Goal: Task Accomplishment & Management: Use online tool/utility

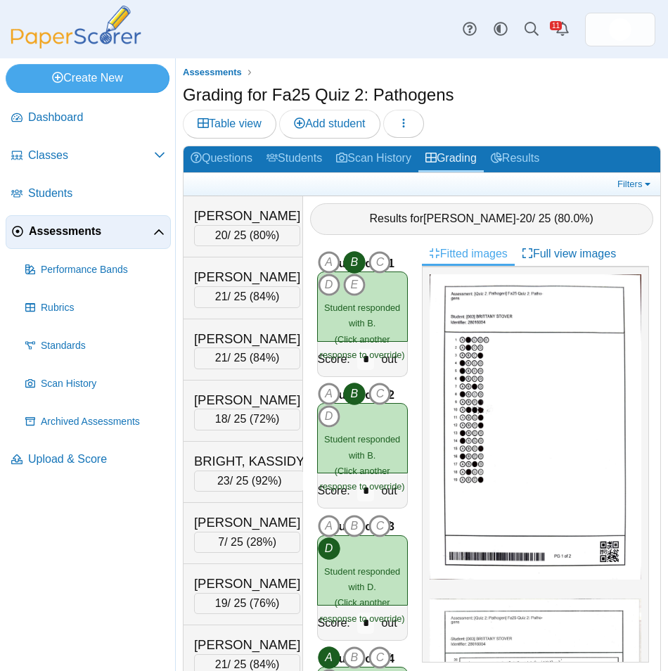
scroll to position [131, 0]
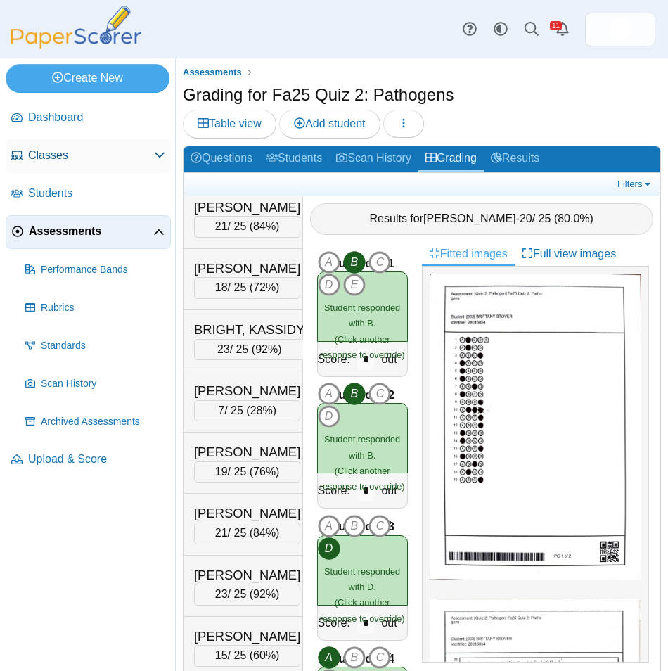
click at [64, 148] on span "Classes" at bounding box center [91, 155] width 126 height 15
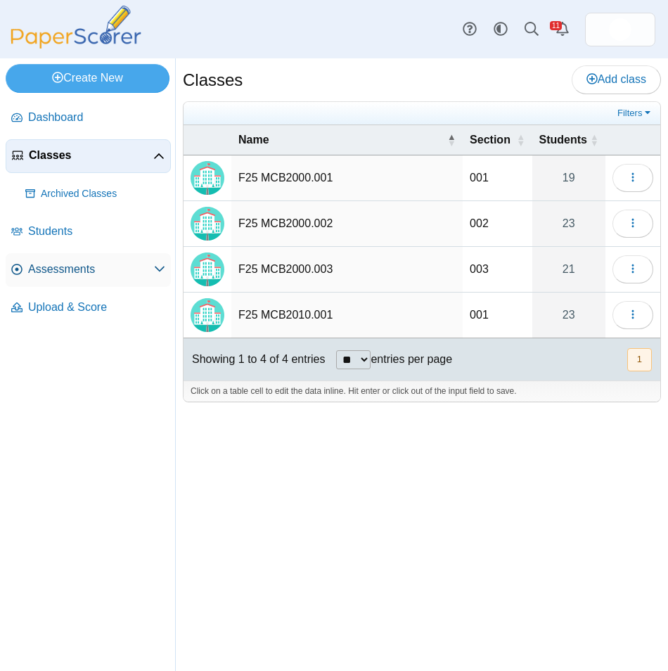
click at [79, 270] on span "Assessments" at bounding box center [91, 269] width 126 height 15
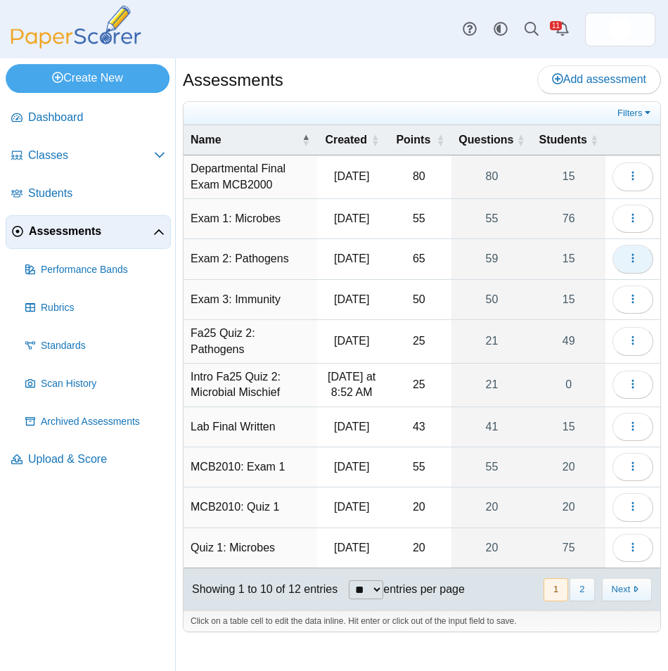
click at [634, 257] on icon "button" at bounding box center [632, 257] width 11 height 11
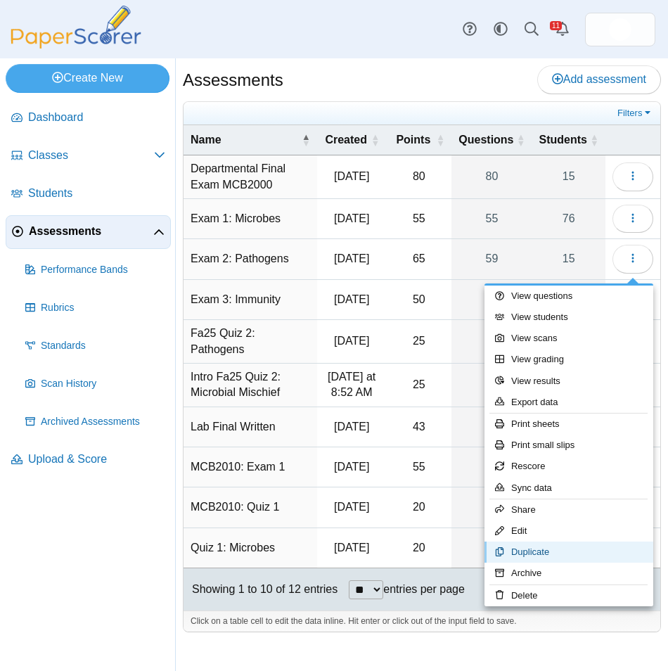
click at [570, 549] on link "Duplicate" at bounding box center [568, 551] width 169 height 21
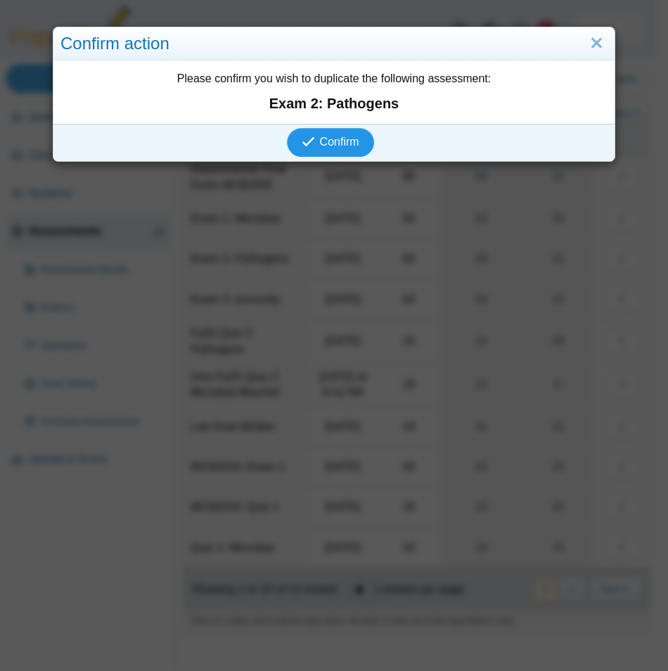
click at [337, 141] on span "Confirm" at bounding box center [339, 142] width 39 height 12
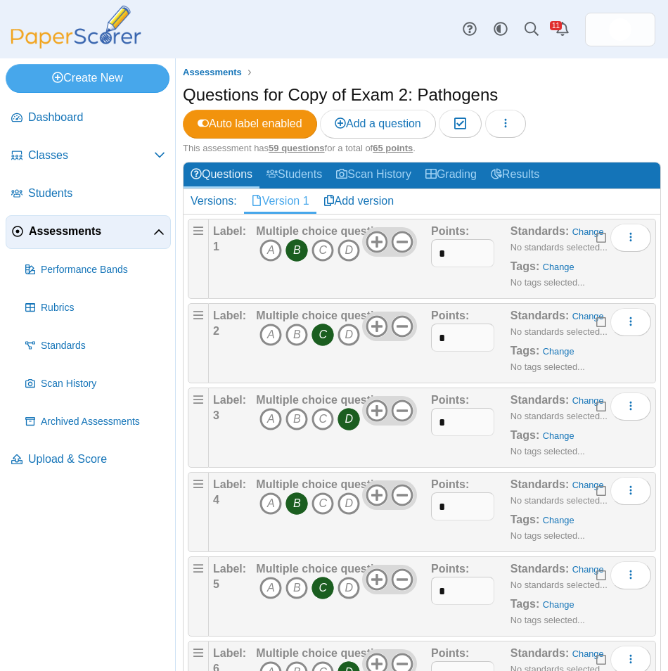
click at [296, 257] on icon "B" at bounding box center [296, 250] width 23 height 23
click at [349, 255] on icon "D" at bounding box center [349, 250] width 23 height 23
click at [322, 332] on icon "C" at bounding box center [322, 334] width 23 height 23
click at [271, 339] on icon "A" at bounding box center [270, 334] width 23 height 23
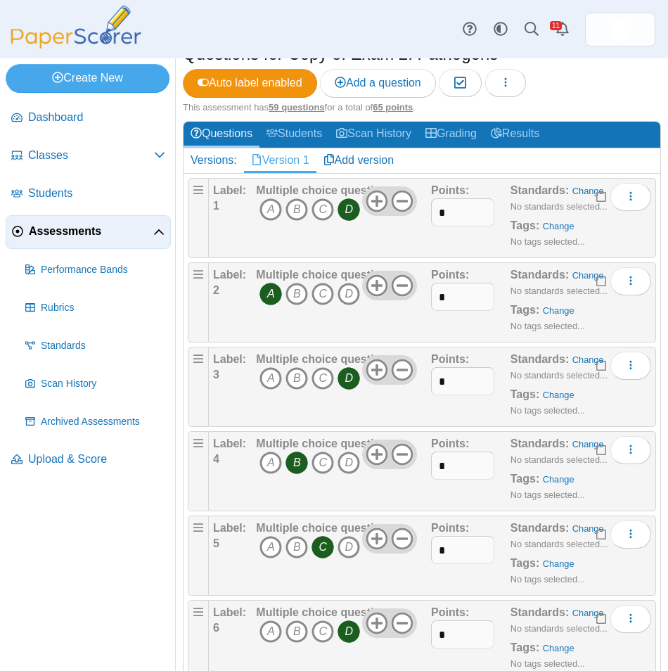
scroll to position [70, 0]
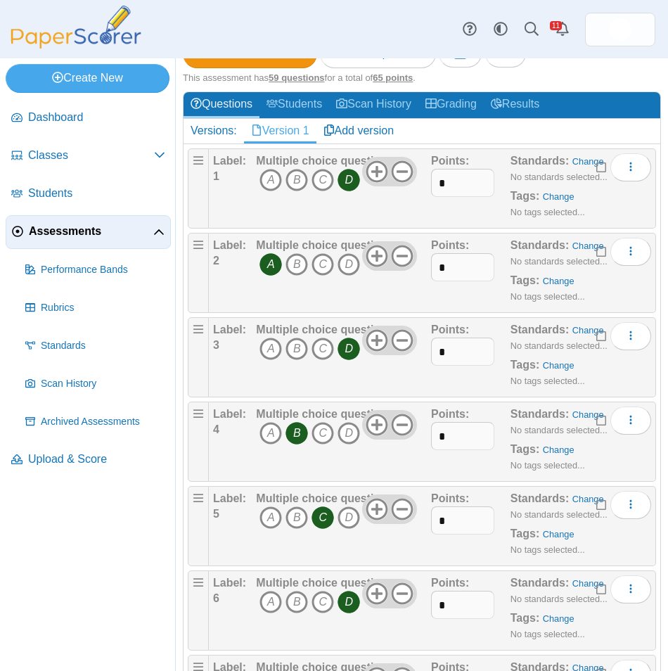
click at [300, 434] on icon "B" at bounding box center [296, 433] width 23 height 23
click at [328, 431] on icon "C" at bounding box center [322, 433] width 23 height 23
click at [323, 518] on icon "C" at bounding box center [322, 517] width 23 height 23
click at [349, 521] on icon "D" at bounding box center [349, 517] width 23 height 23
click at [346, 607] on icon "D" at bounding box center [349, 602] width 23 height 23
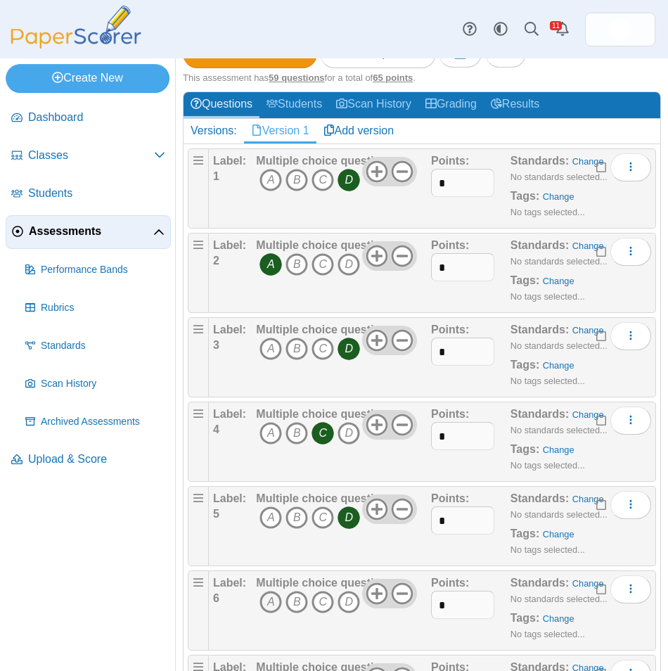
click at [271, 606] on icon "A" at bounding box center [270, 602] width 23 height 23
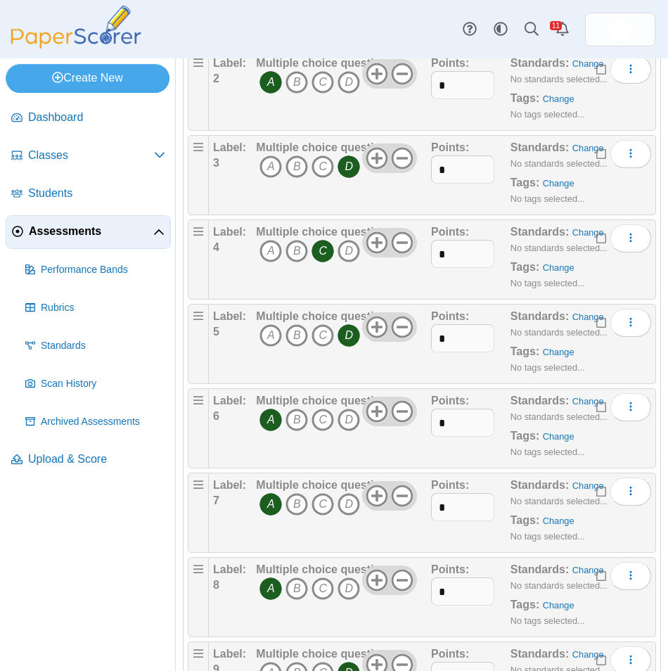
scroll to position [281, 0]
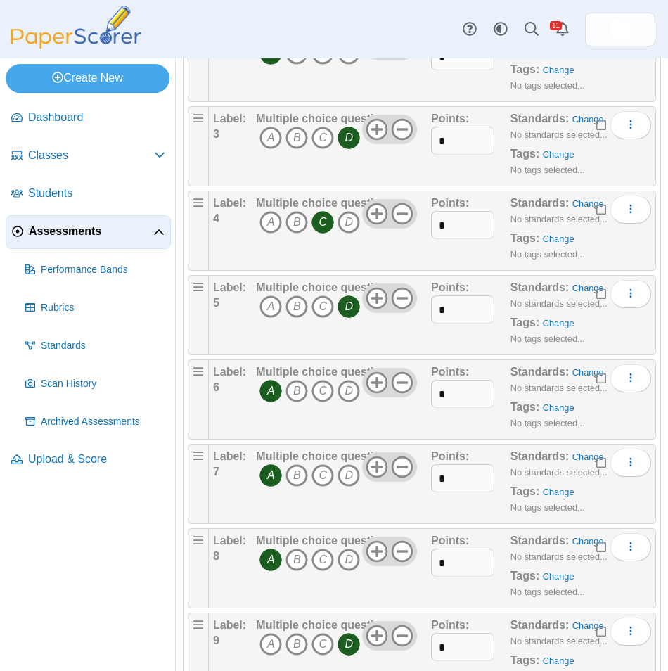
click at [269, 475] on icon "A" at bounding box center [270, 475] width 23 height 23
click at [346, 474] on icon "D" at bounding box center [349, 475] width 23 height 23
click at [276, 560] on icon "A" at bounding box center [270, 559] width 23 height 23
click at [343, 556] on icon "D" at bounding box center [349, 559] width 23 height 23
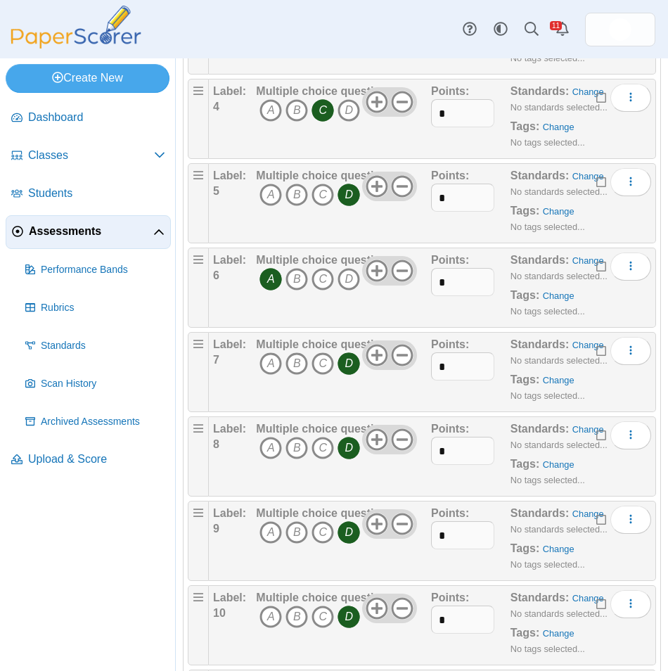
scroll to position [422, 0]
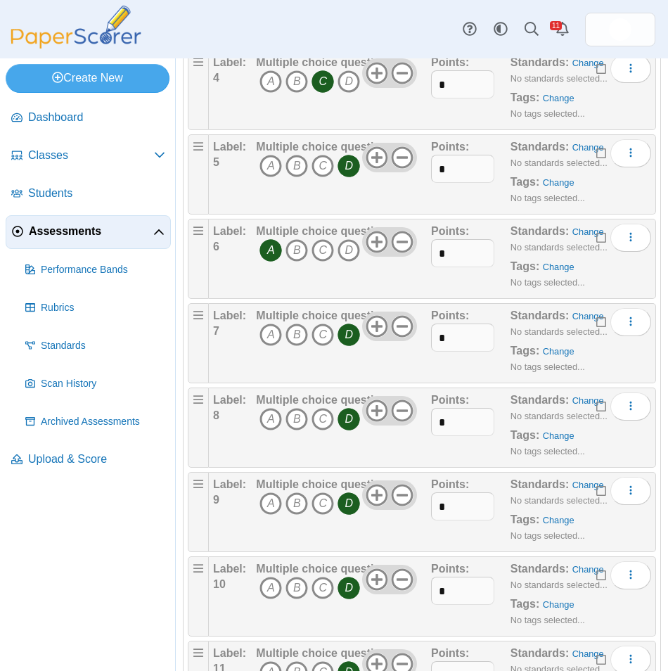
click at [347, 584] on icon "D" at bounding box center [349, 588] width 23 height 23
click at [263, 592] on icon "A" at bounding box center [270, 588] width 23 height 23
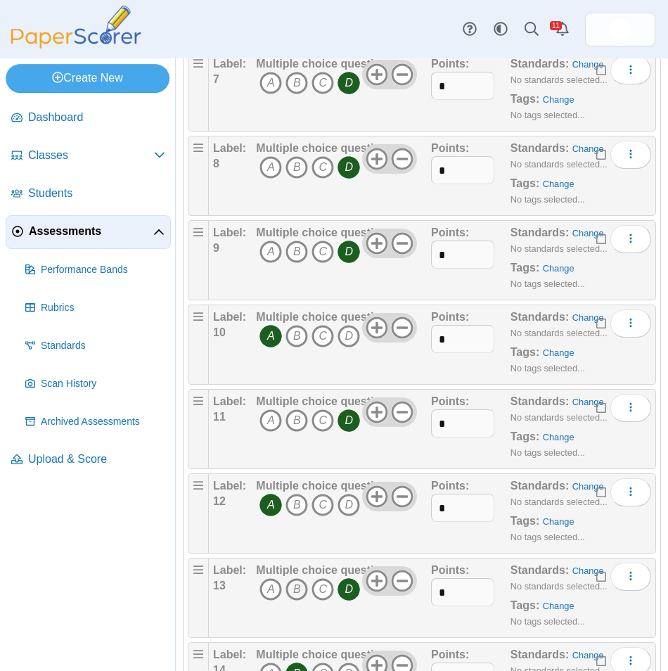
scroll to position [703, 0]
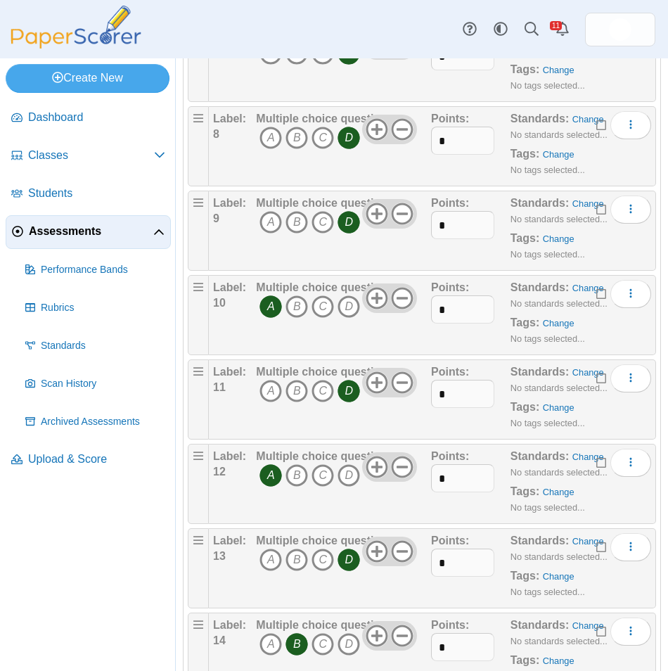
click at [342, 556] on icon "D" at bounding box center [349, 559] width 23 height 23
click at [279, 560] on icon "A" at bounding box center [270, 559] width 23 height 23
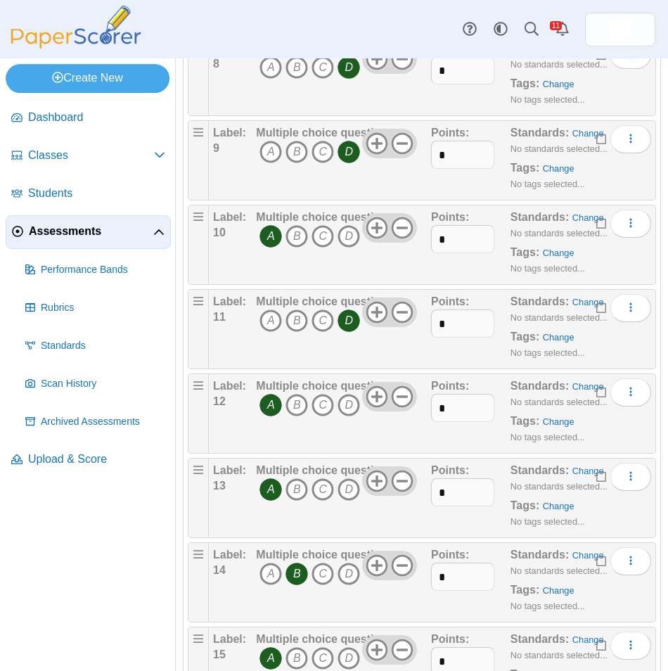
click at [300, 565] on icon "B" at bounding box center [296, 574] width 23 height 23
click at [268, 566] on icon "A" at bounding box center [270, 574] width 23 height 23
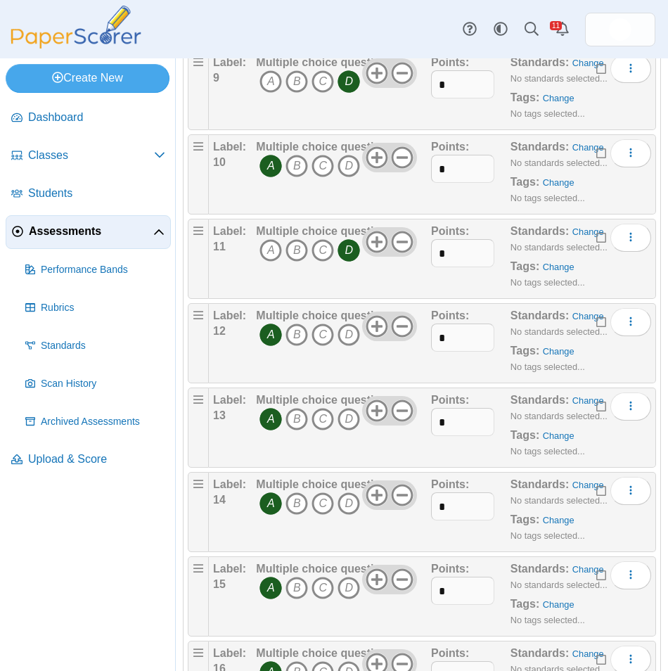
click at [266, 331] on icon "A" at bounding box center [270, 334] width 23 height 23
click at [318, 333] on icon "C" at bounding box center [322, 334] width 23 height 23
click at [262, 414] on icon "A" at bounding box center [270, 419] width 23 height 23
click at [293, 423] on icon "B" at bounding box center [296, 419] width 23 height 23
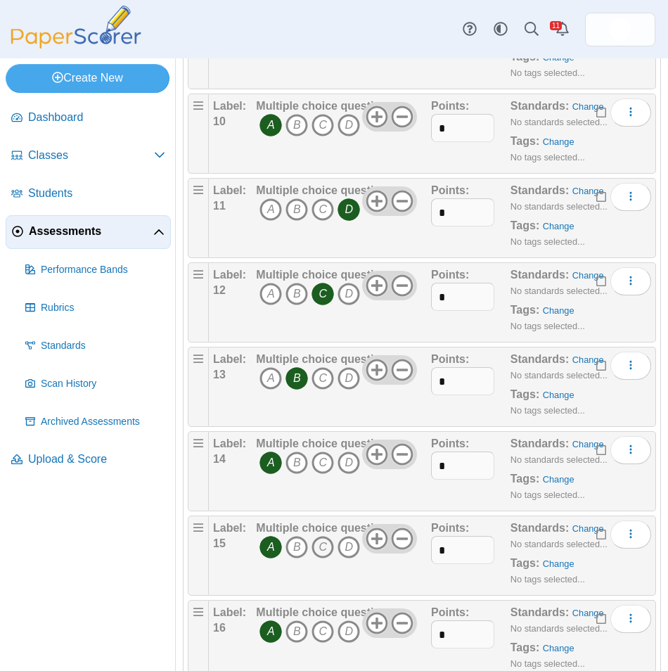
scroll to position [914, 0]
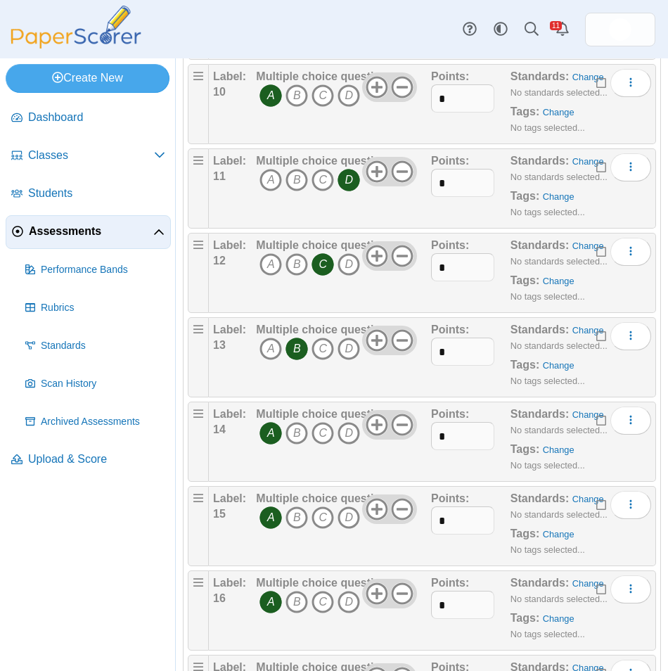
click at [273, 523] on icon "A" at bounding box center [270, 517] width 23 height 23
click at [298, 521] on icon "B" at bounding box center [296, 517] width 23 height 23
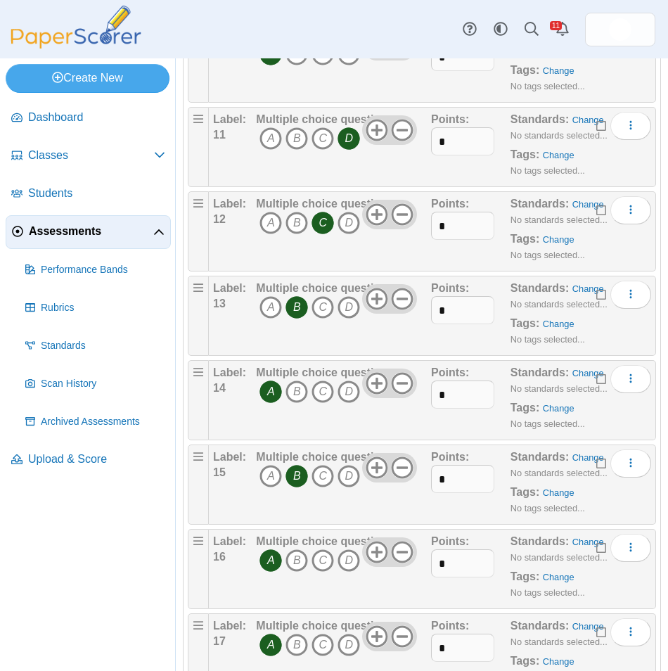
scroll to position [984, 0]
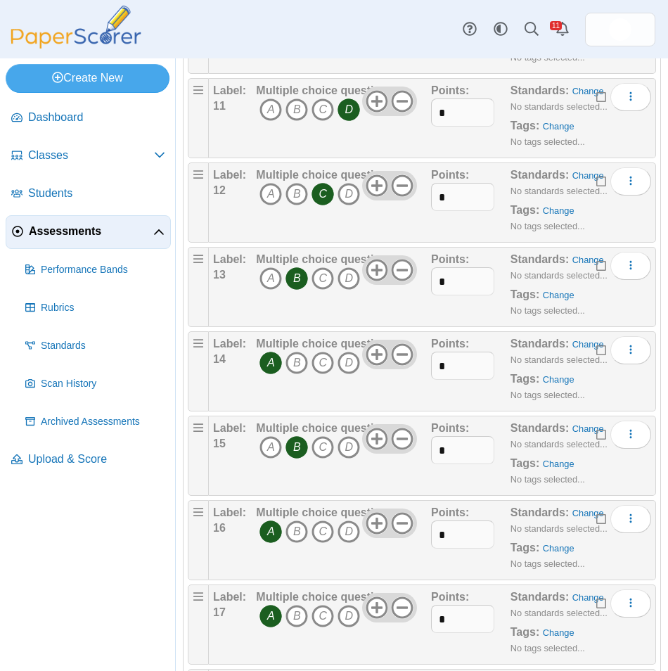
click at [269, 542] on icon "A" at bounding box center [270, 531] width 23 height 23
click at [291, 531] on icon "B" at bounding box center [296, 531] width 23 height 23
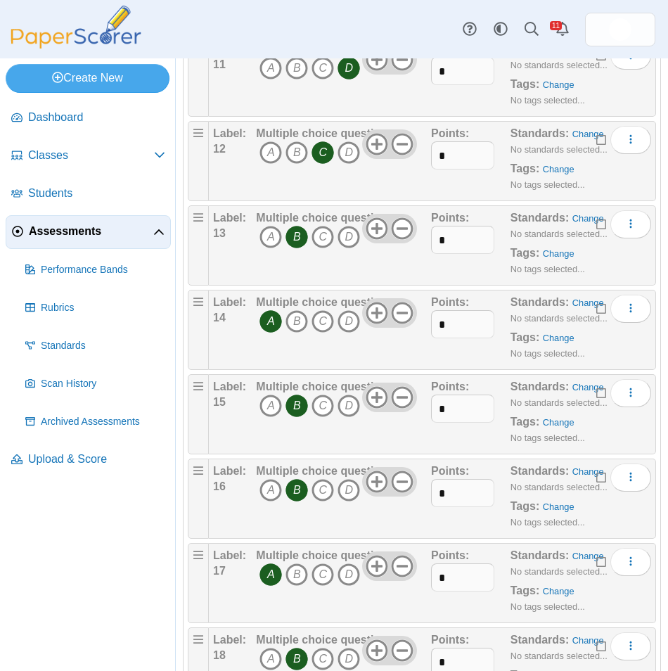
scroll to position [1055, 0]
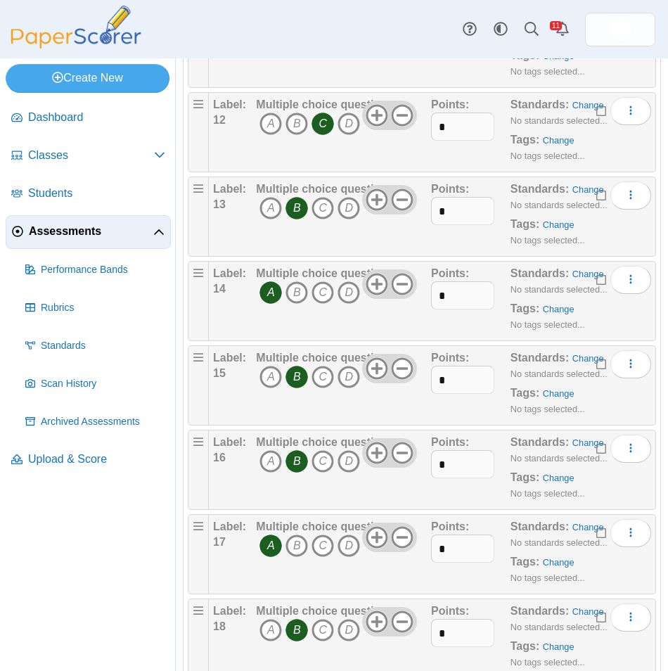
click at [262, 543] on icon "A" at bounding box center [270, 545] width 23 height 23
click at [347, 549] on icon "D" at bounding box center [349, 545] width 23 height 23
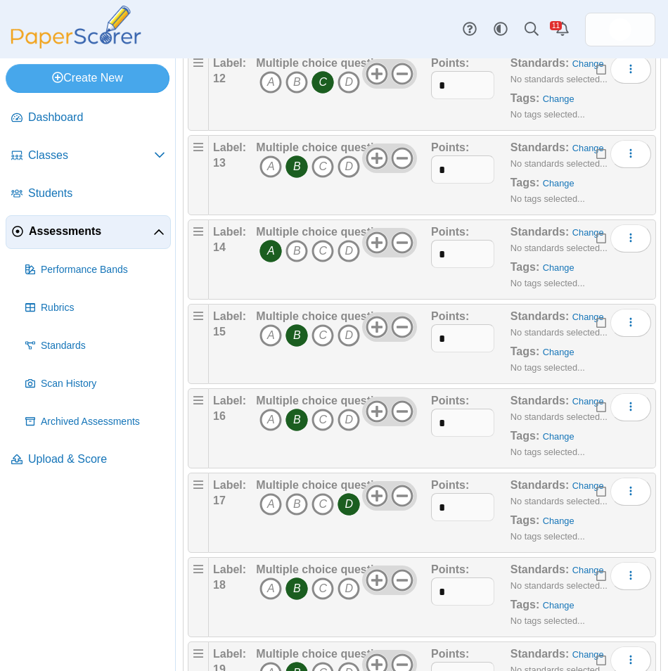
scroll to position [1125, 0]
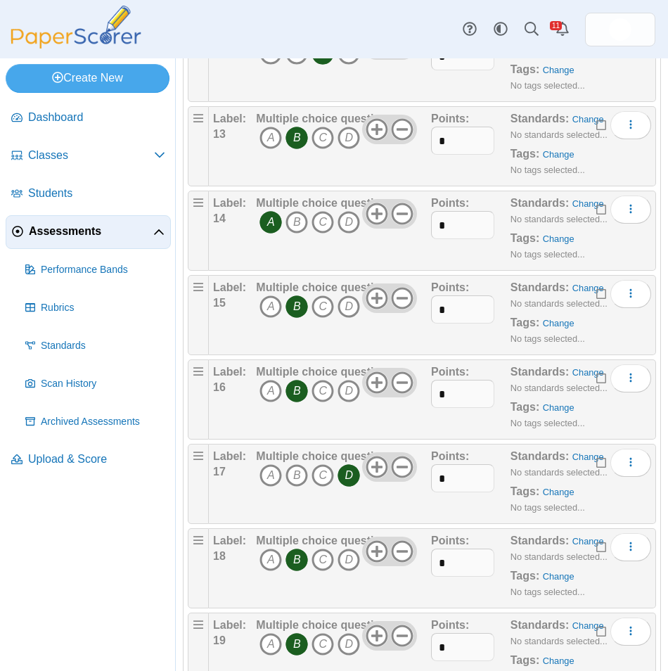
click at [289, 570] on icon "B" at bounding box center [296, 559] width 23 height 23
click at [274, 570] on icon "A" at bounding box center [270, 559] width 23 height 23
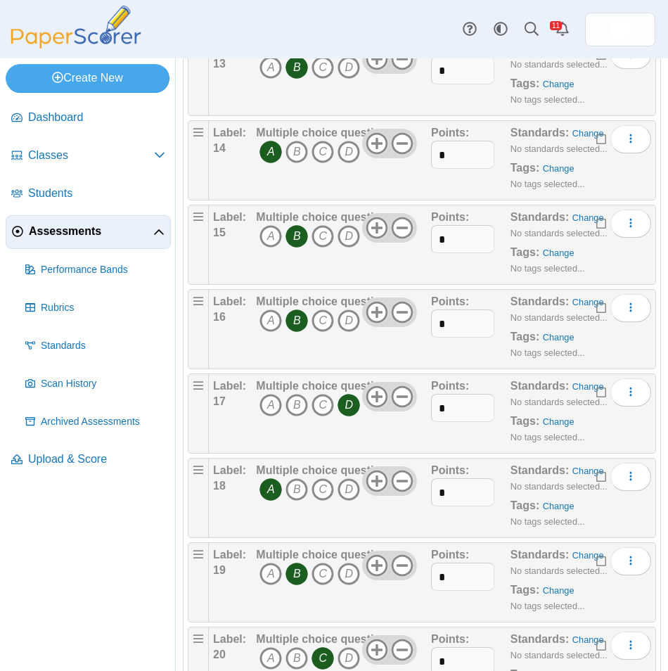
click at [288, 572] on icon "B" at bounding box center [296, 574] width 23 height 23
click at [342, 573] on icon "D" at bounding box center [349, 574] width 23 height 23
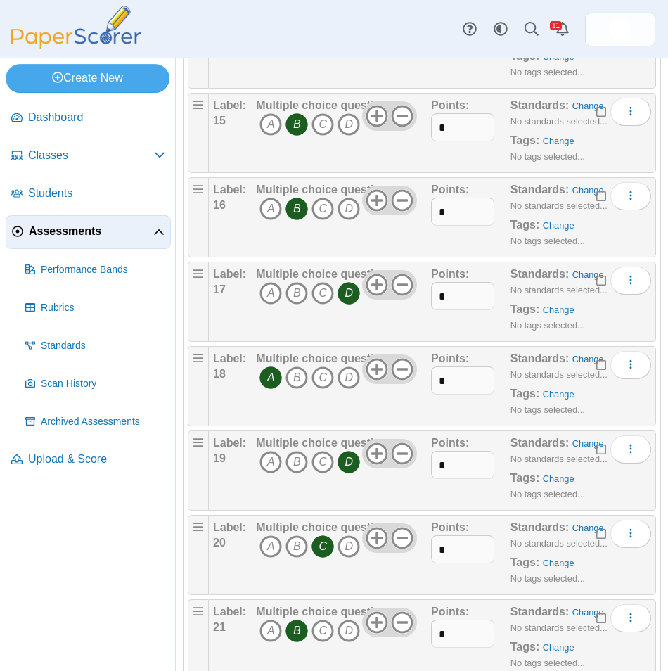
scroll to position [1336, 0]
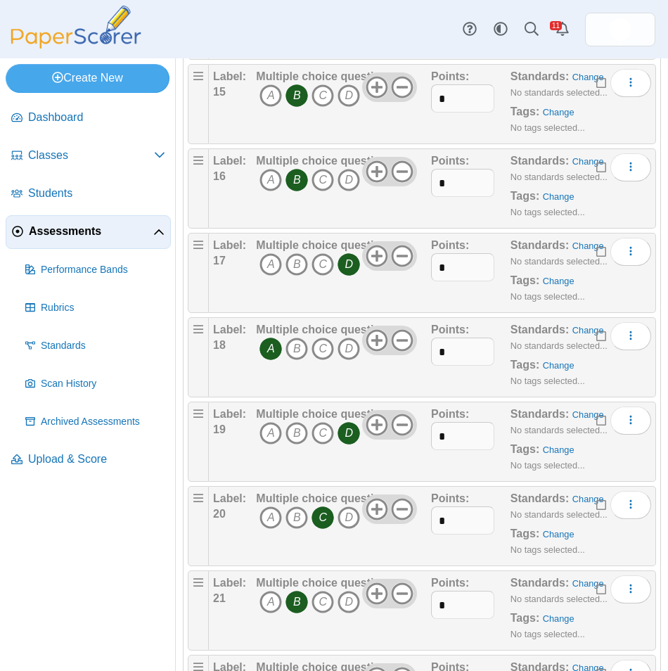
click at [314, 519] on icon "C" at bounding box center [322, 517] width 23 height 23
click at [300, 520] on icon "B" at bounding box center [296, 517] width 23 height 23
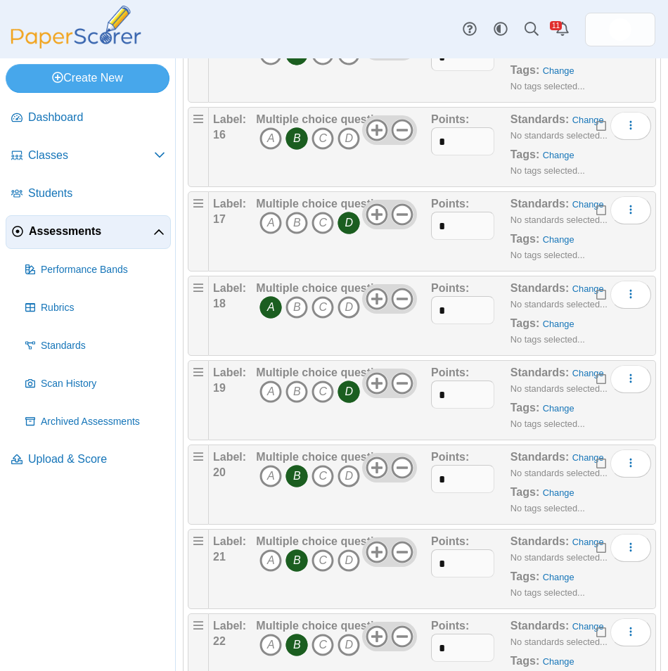
scroll to position [1406, 0]
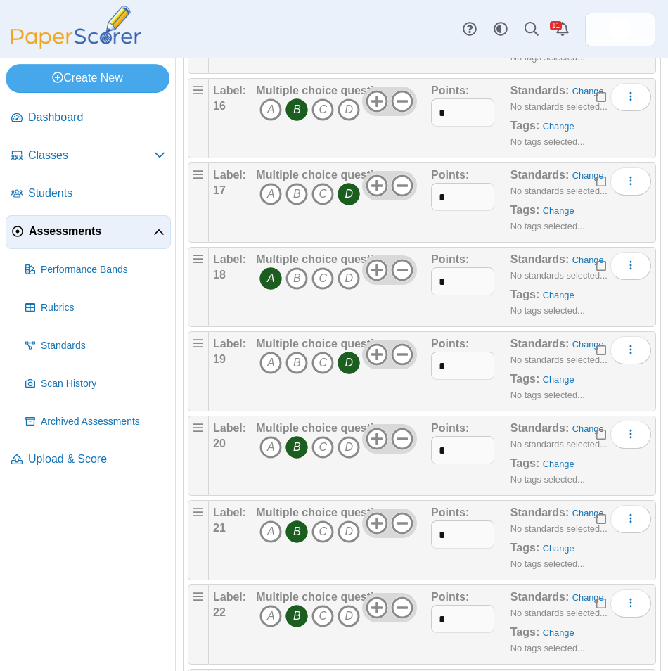
click at [301, 533] on icon "B" at bounding box center [296, 531] width 23 height 23
click at [277, 536] on icon "A" at bounding box center [270, 531] width 23 height 23
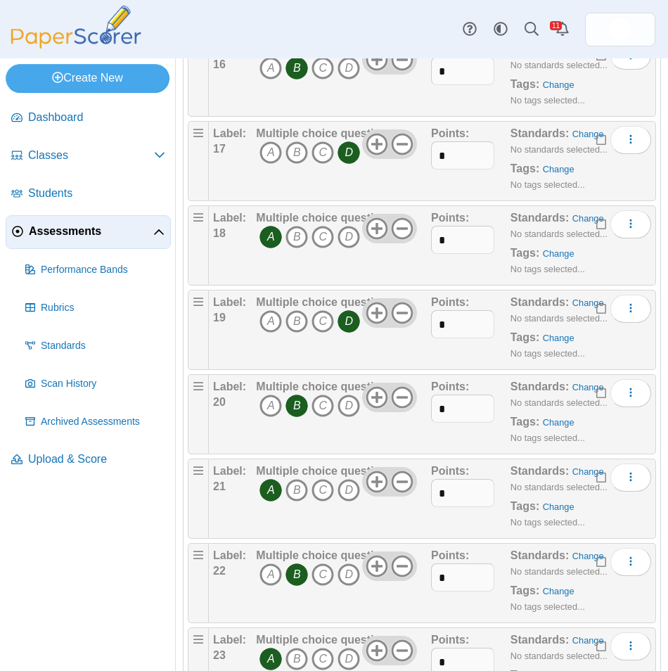
scroll to position [1477, 0]
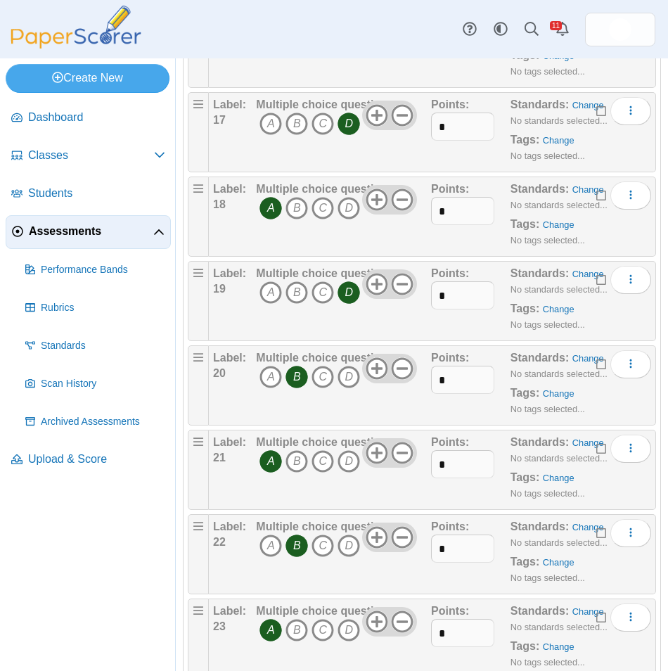
click at [303, 551] on icon "B" at bounding box center [296, 545] width 23 height 23
click at [350, 544] on icon "D" at bounding box center [349, 545] width 23 height 23
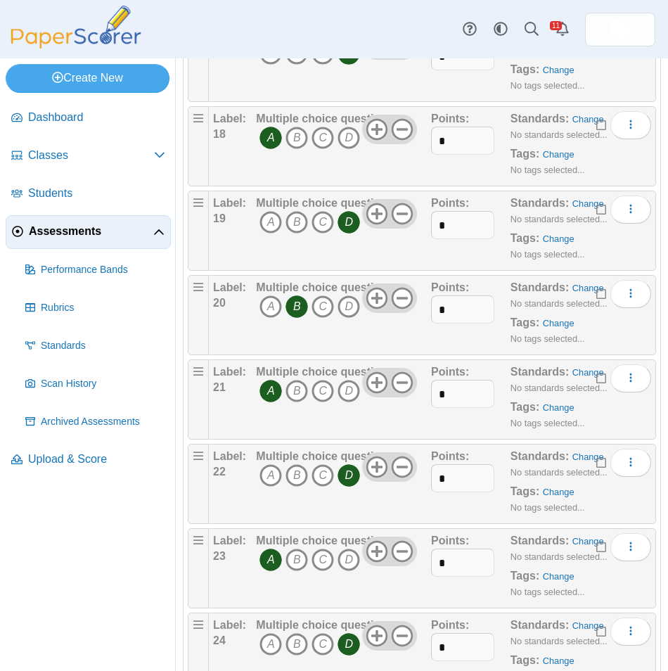
click at [262, 557] on icon "A" at bounding box center [270, 559] width 23 height 23
click at [300, 559] on icon "B" at bounding box center [296, 559] width 23 height 23
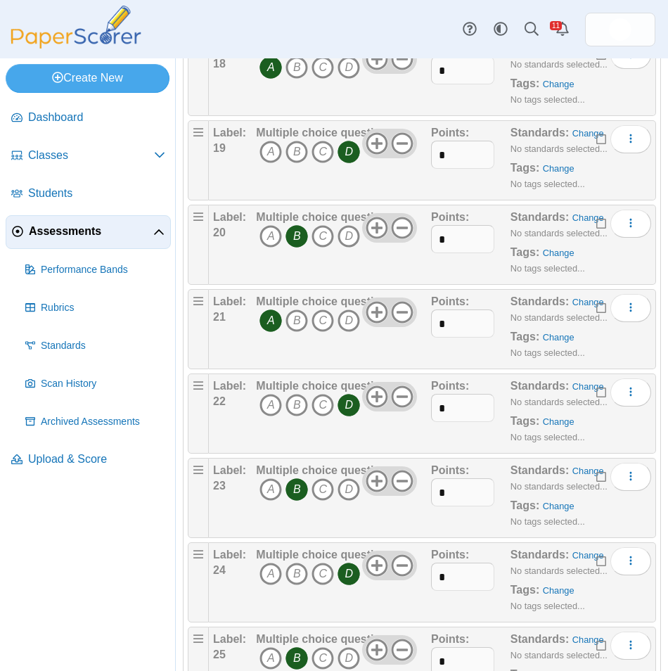
click at [349, 577] on icon "D" at bounding box center [349, 574] width 23 height 23
click at [326, 577] on icon "C" at bounding box center [322, 574] width 23 height 23
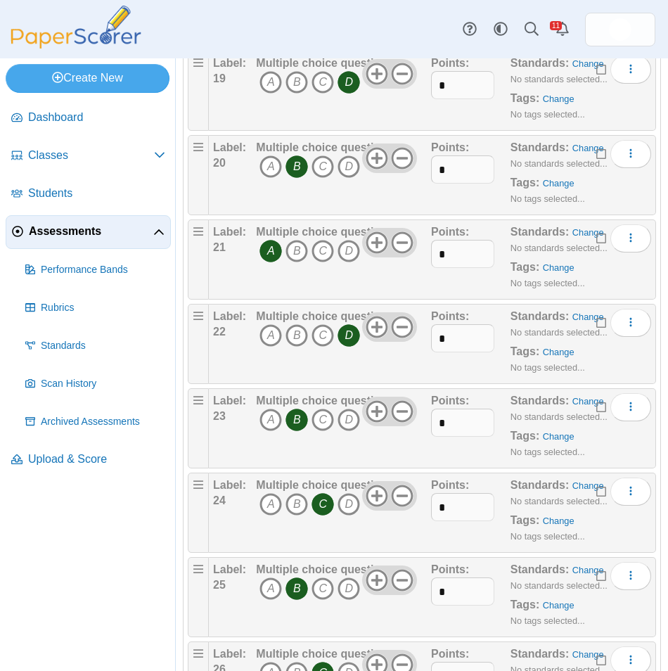
scroll to position [1688, 0]
click at [373, 494] on use at bounding box center [377, 495] width 22 height 22
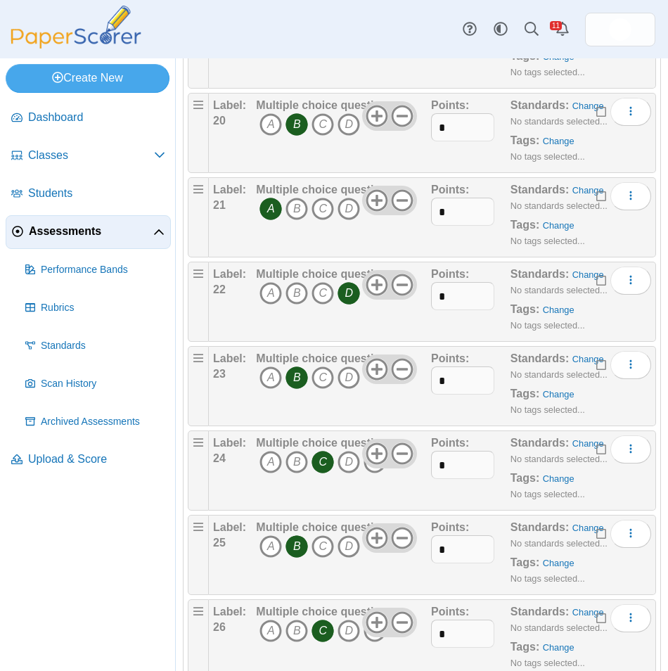
scroll to position [1758, 0]
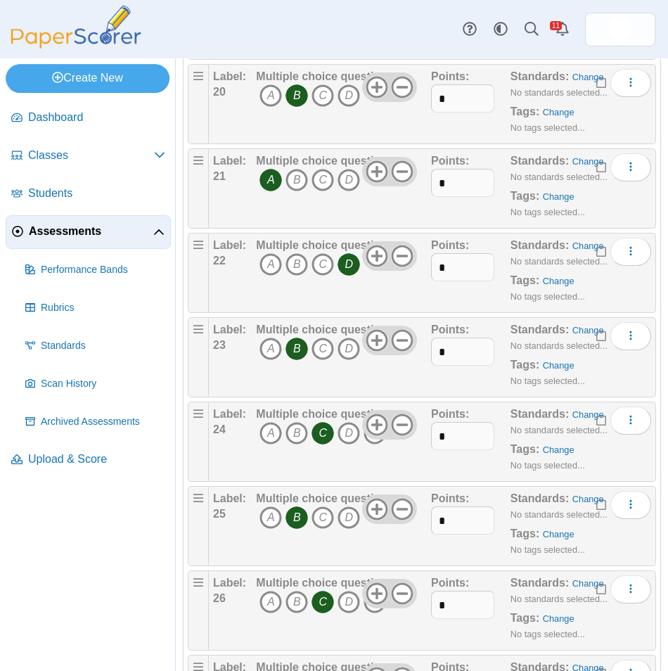
click at [295, 516] on icon "B" at bounding box center [296, 517] width 23 height 23
click at [323, 518] on icon "C" at bounding box center [322, 517] width 23 height 23
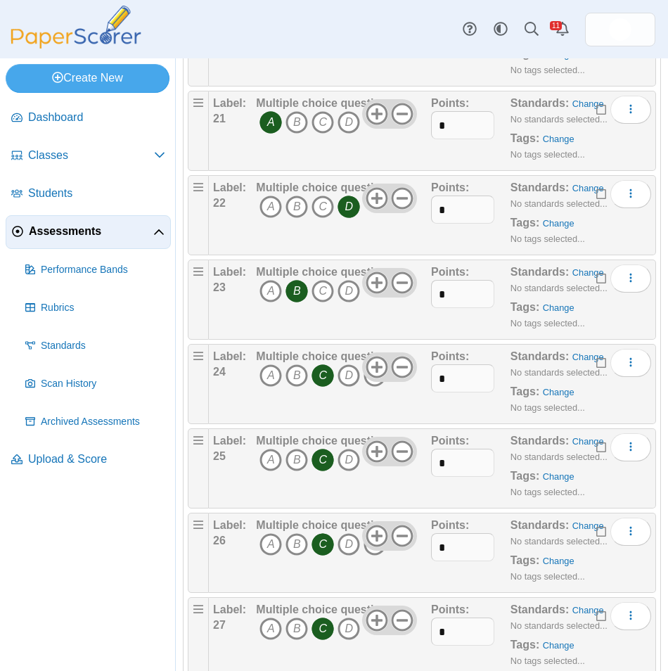
scroll to position [1828, 0]
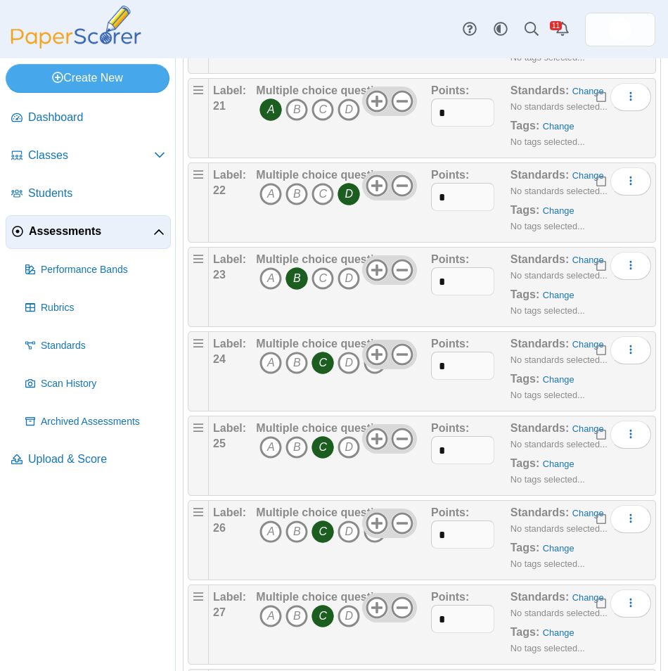
click at [318, 531] on icon "C" at bounding box center [322, 531] width 23 height 23
click at [269, 534] on icon "A" at bounding box center [270, 531] width 23 height 23
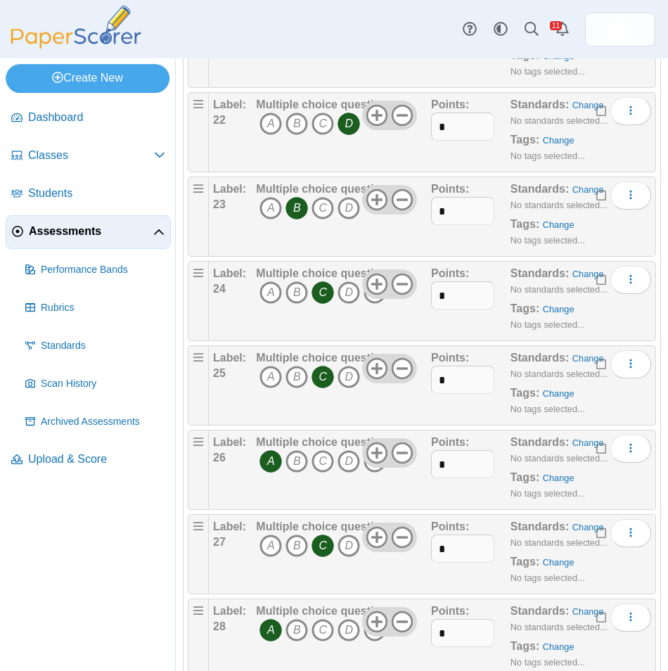
click at [316, 542] on icon "C" at bounding box center [322, 545] width 23 height 23
click at [299, 546] on icon "B" at bounding box center [296, 545] width 23 height 23
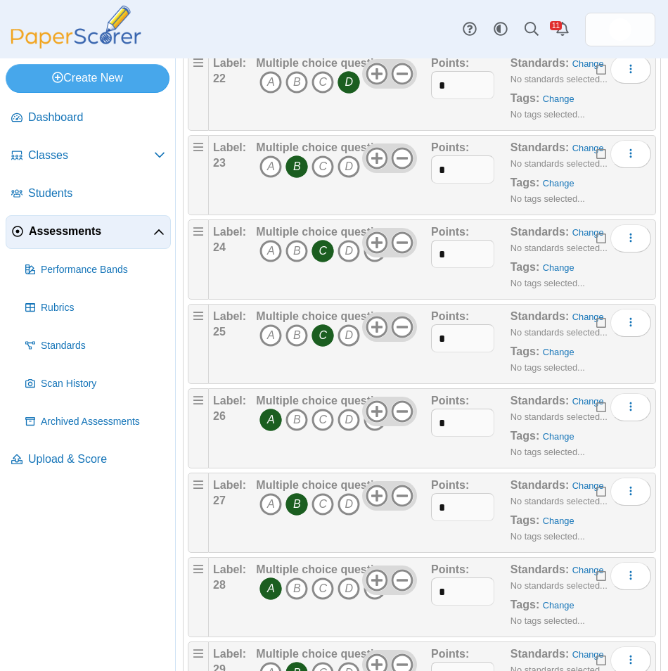
scroll to position [1969, 0]
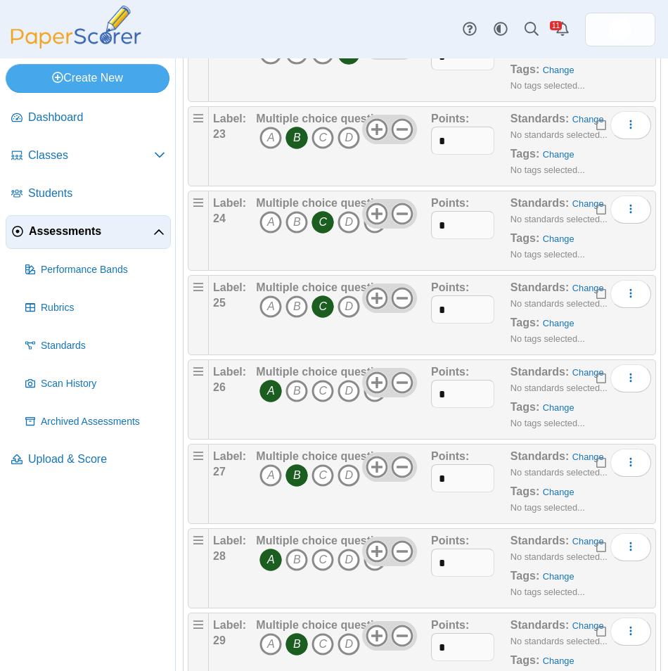
click at [268, 562] on icon "A" at bounding box center [270, 559] width 23 height 23
click at [302, 564] on icon "B" at bounding box center [296, 559] width 23 height 23
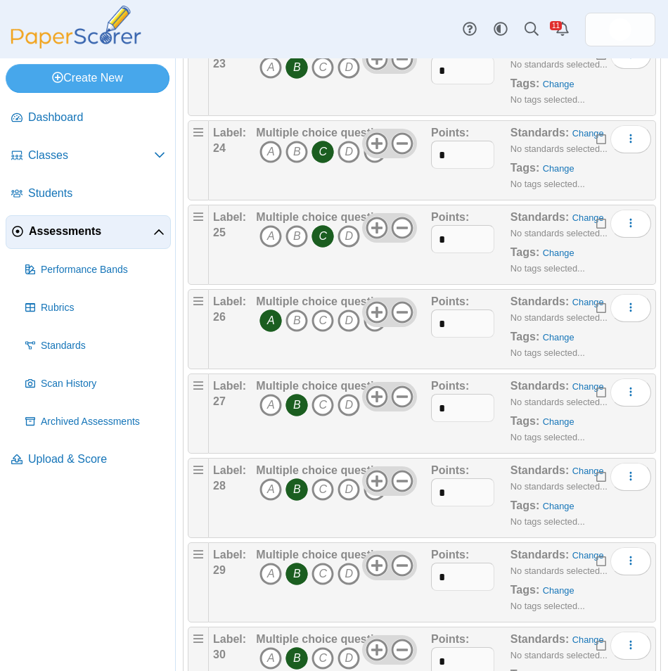
scroll to position [2109, 0]
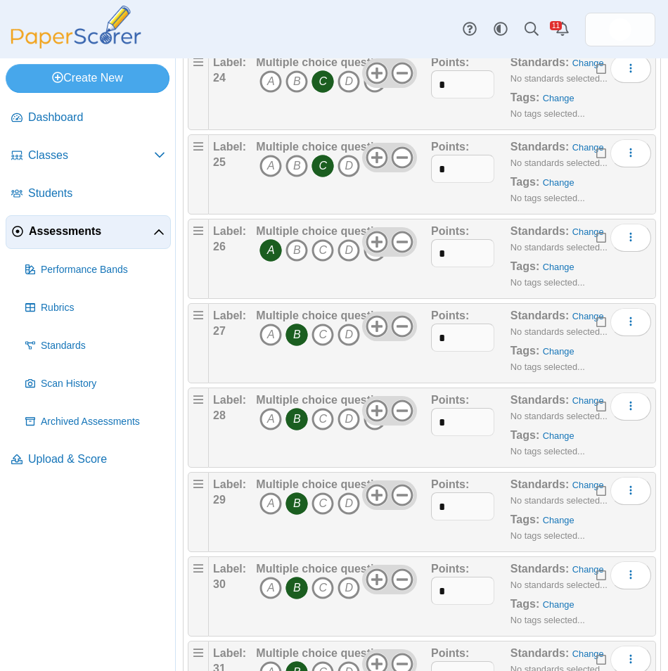
click at [288, 585] on icon "B" at bounding box center [296, 588] width 23 height 23
click at [266, 590] on icon "A" at bounding box center [270, 588] width 23 height 23
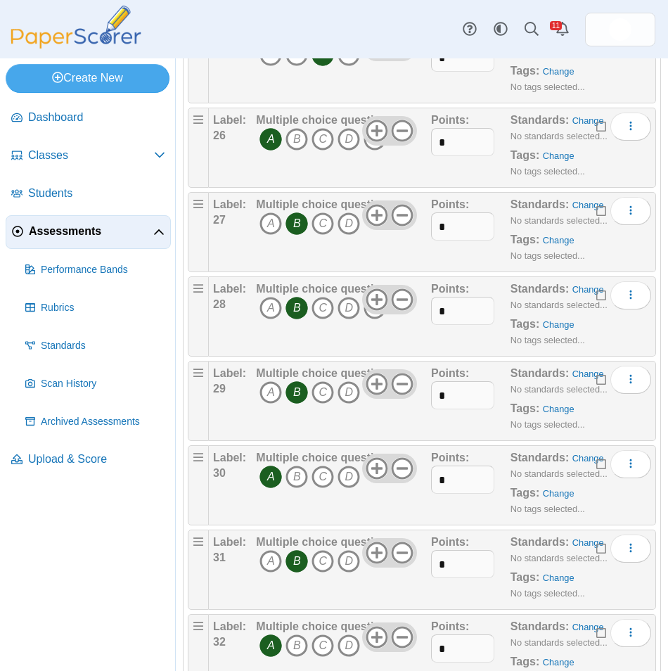
scroll to position [2250, 0]
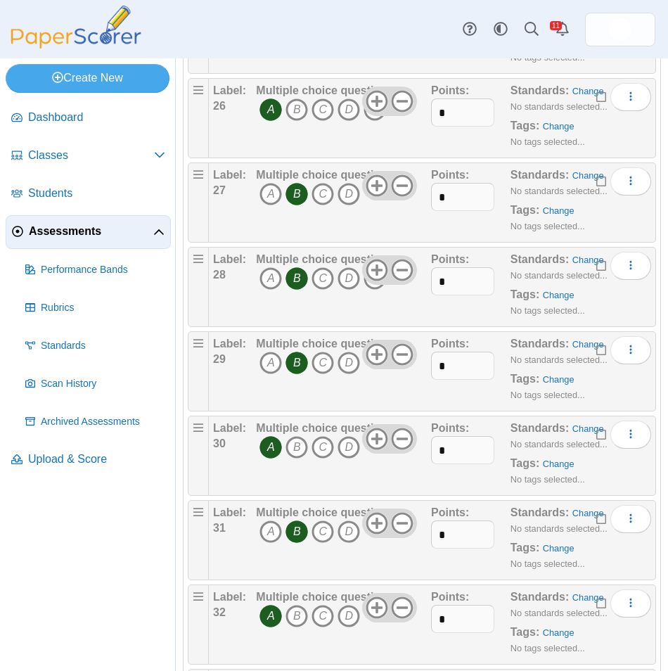
click at [292, 539] on icon "B" at bounding box center [296, 531] width 23 height 23
click at [346, 539] on icon "D" at bounding box center [349, 531] width 23 height 23
click at [288, 622] on icon "B" at bounding box center [296, 616] width 23 height 23
click at [275, 624] on icon "A" at bounding box center [270, 616] width 23 height 23
click at [289, 615] on icon "B" at bounding box center [296, 616] width 23 height 23
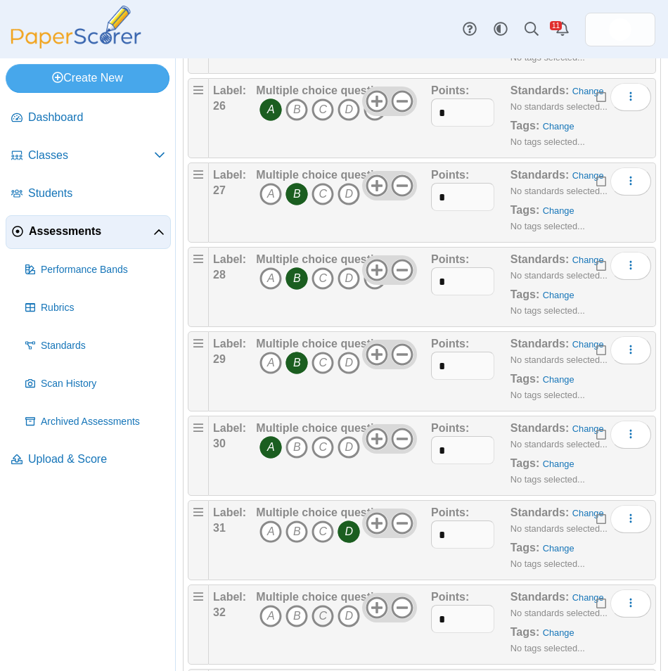
click at [325, 616] on icon "C" at bounding box center [322, 616] width 23 height 23
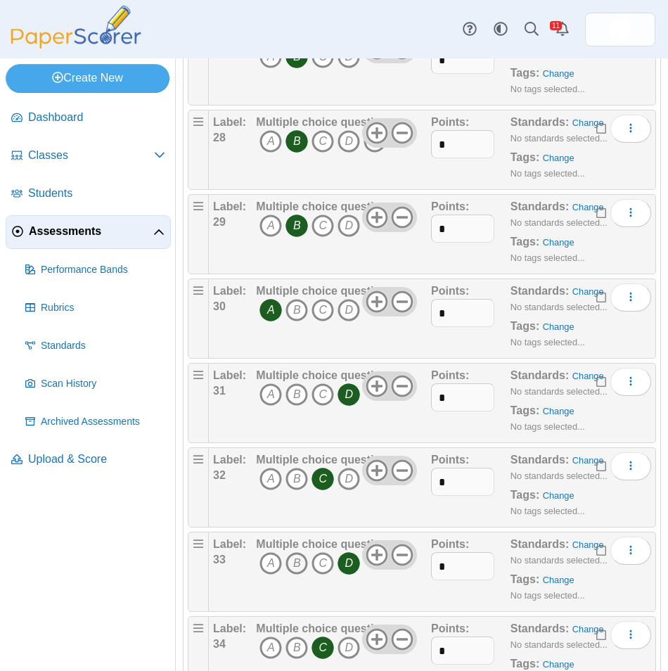
scroll to position [2391, 0]
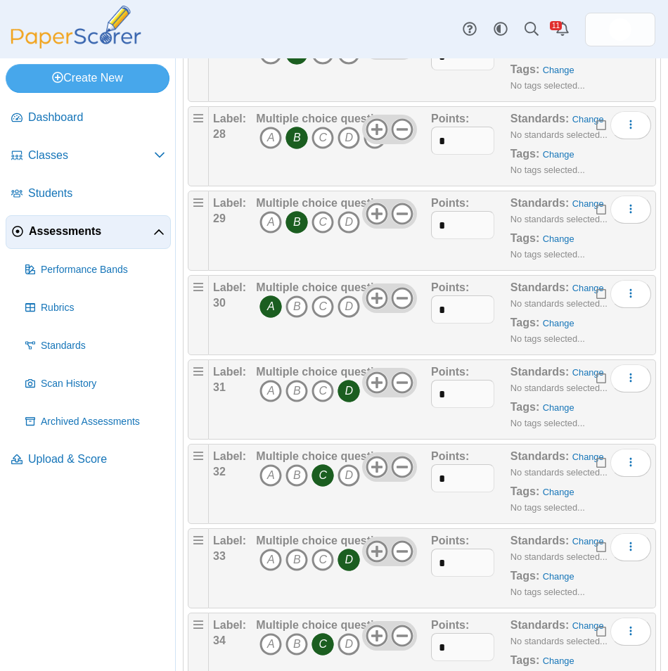
click at [368, 551] on use at bounding box center [377, 551] width 22 height 22
click at [352, 563] on icon "D" at bounding box center [349, 559] width 23 height 23
click at [367, 567] on icon "E" at bounding box center [375, 559] width 23 height 23
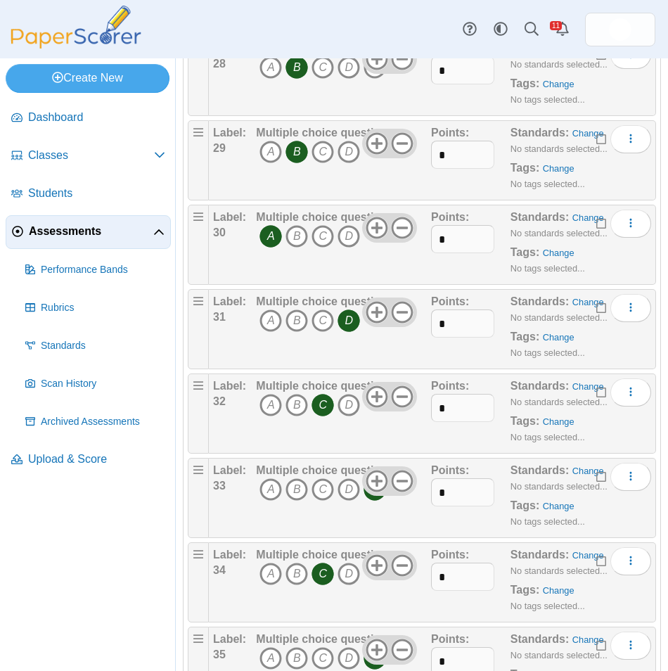
click at [321, 567] on icon "C" at bounding box center [322, 574] width 23 height 23
click at [299, 577] on icon "B" at bounding box center [296, 574] width 23 height 23
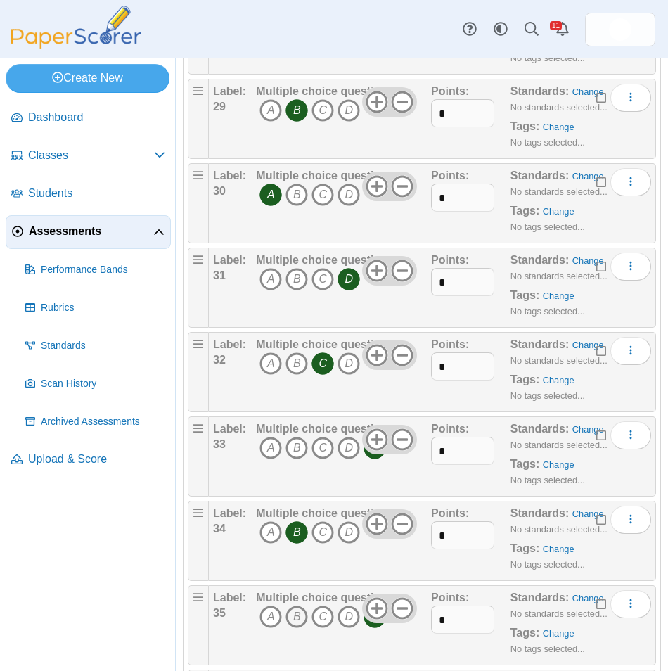
scroll to position [2531, 0]
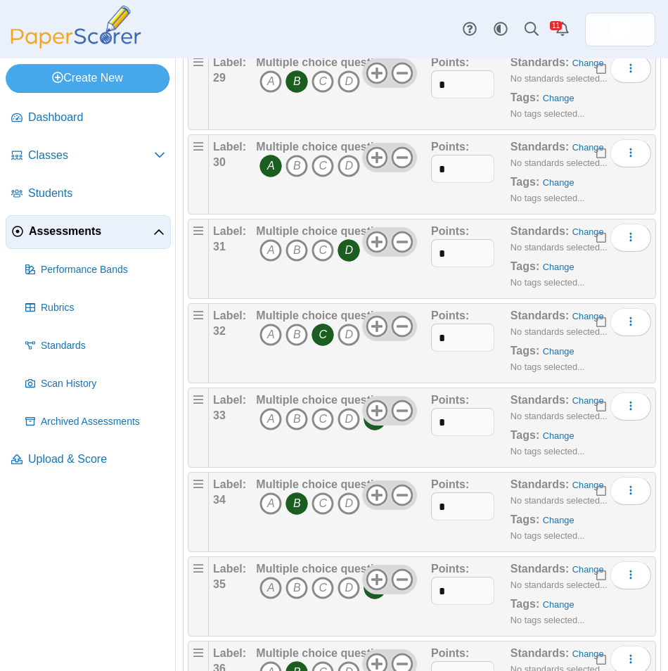
click at [273, 589] on icon "A" at bounding box center [270, 588] width 23 height 23
click at [392, 572] on icon at bounding box center [402, 579] width 23 height 23
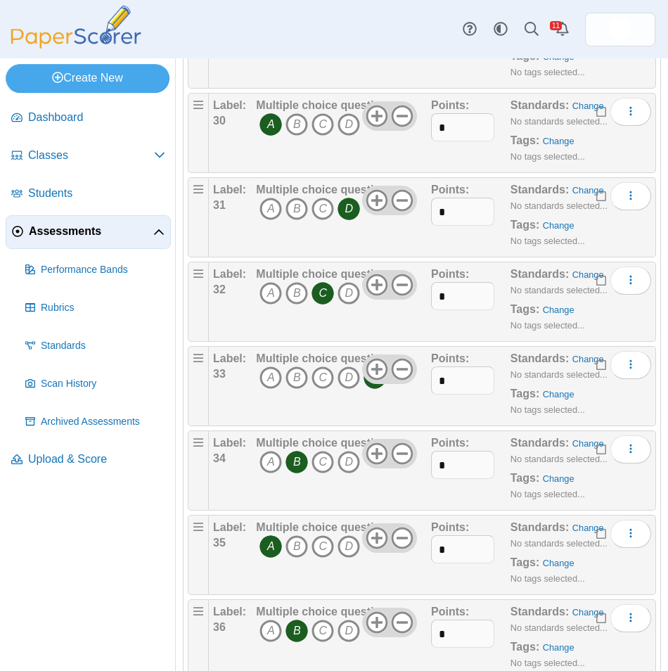
scroll to position [2602, 0]
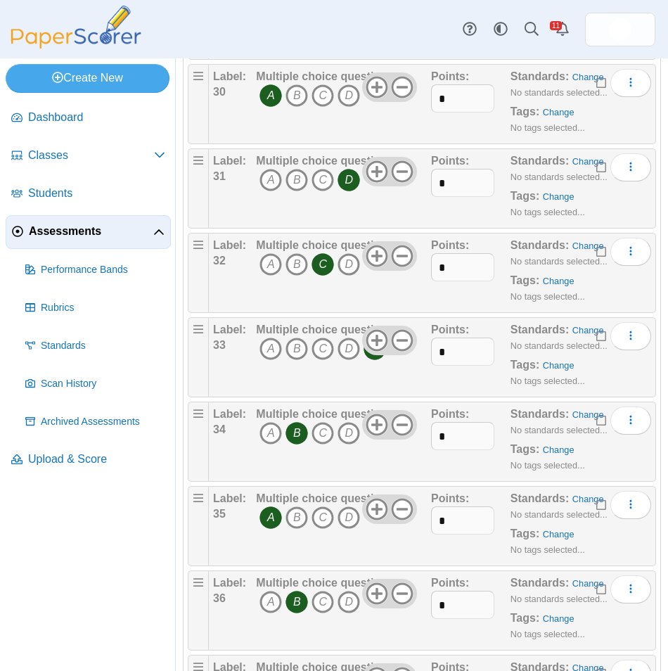
click at [293, 600] on icon "B" at bounding box center [296, 602] width 23 height 23
click at [317, 602] on icon "C" at bounding box center [322, 602] width 23 height 23
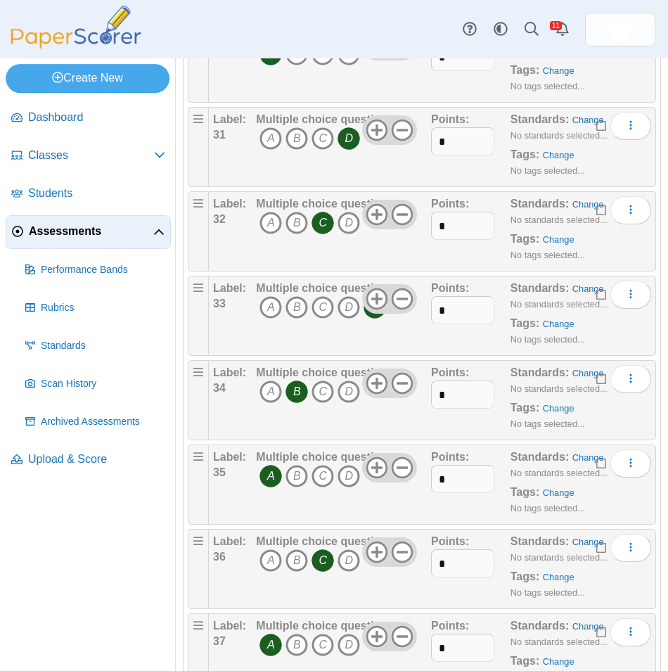
scroll to position [2672, 0]
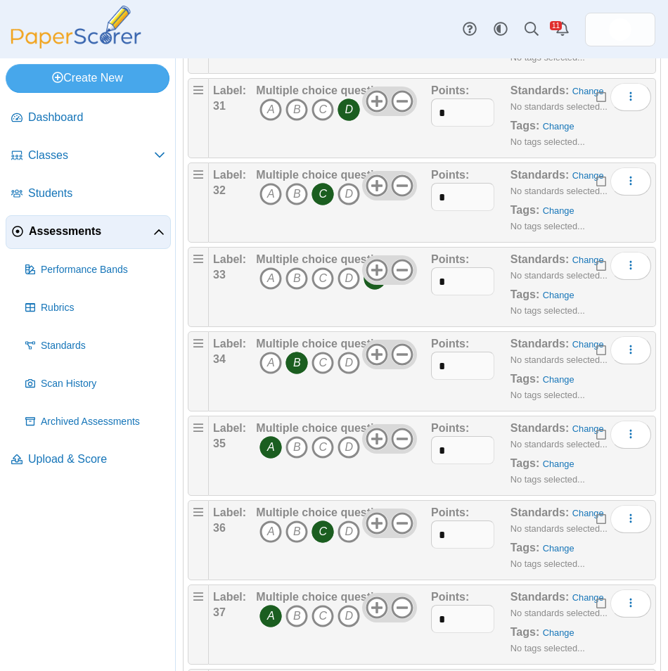
click at [262, 613] on icon "A" at bounding box center [270, 616] width 23 height 23
click at [290, 616] on icon "B" at bounding box center [296, 616] width 23 height 23
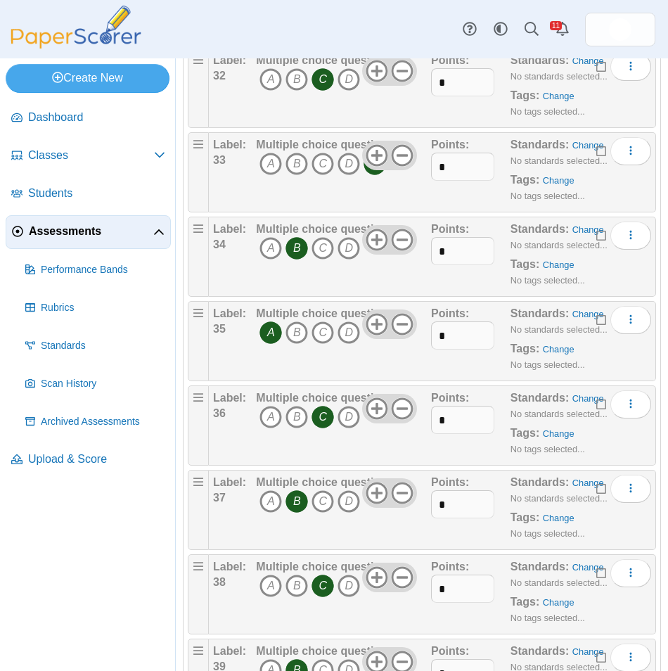
scroll to position [2813, 0]
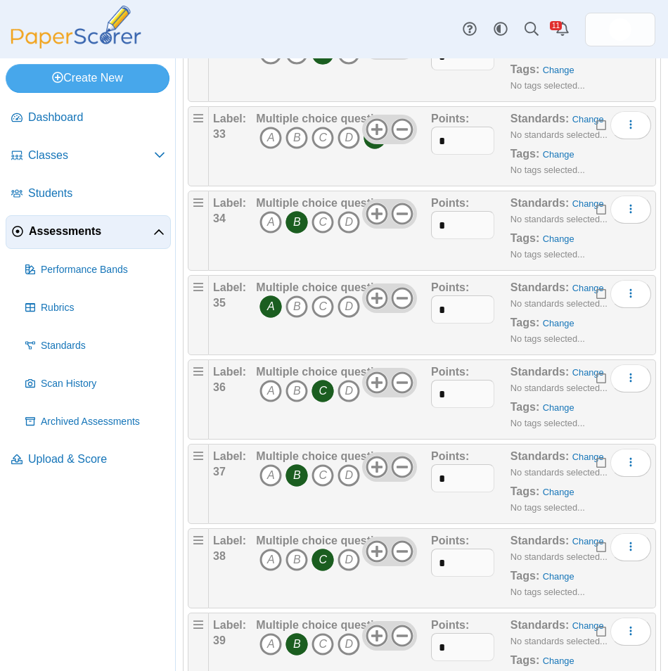
click at [316, 557] on icon "C" at bounding box center [322, 559] width 23 height 23
click at [351, 563] on icon "D" at bounding box center [349, 559] width 23 height 23
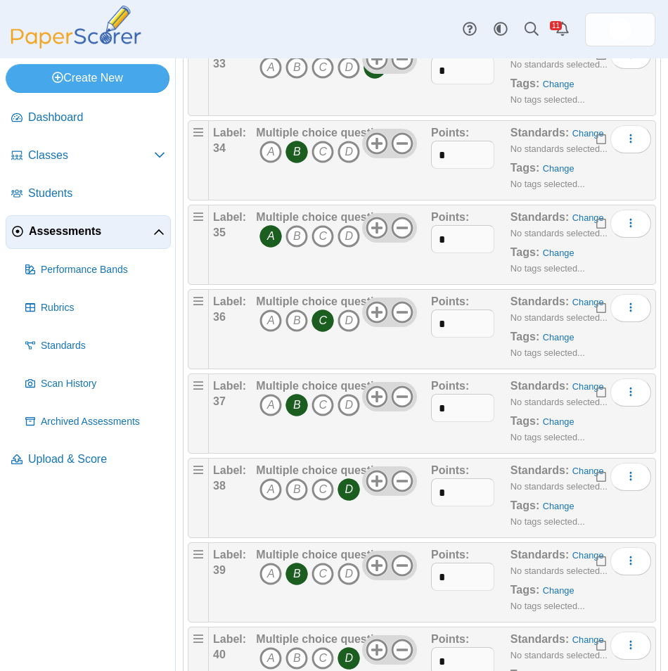
click at [298, 577] on icon "B" at bounding box center [296, 574] width 23 height 23
click at [327, 577] on icon "C" at bounding box center [322, 574] width 23 height 23
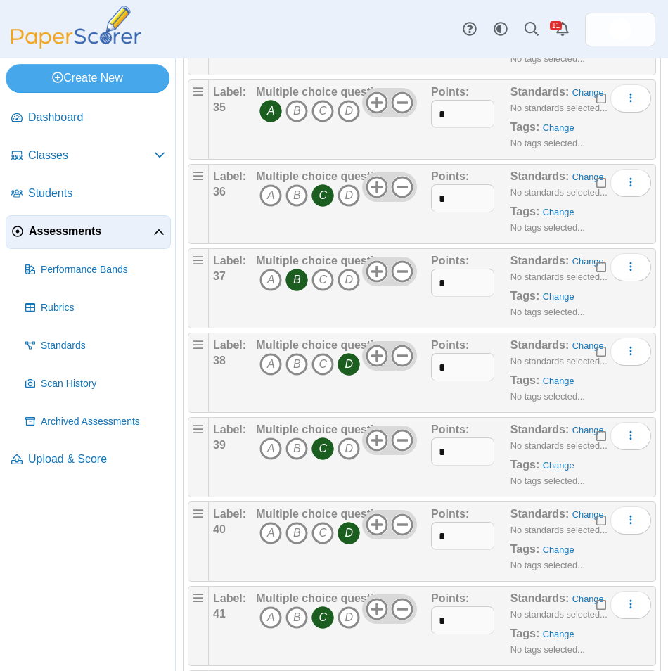
scroll to position [3023, 0]
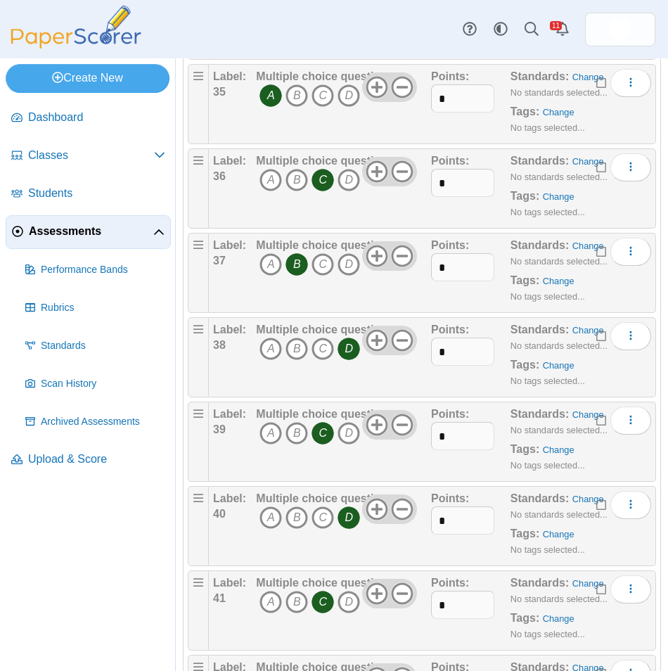
click at [321, 593] on icon "C" at bounding box center [322, 602] width 23 height 23
click at [324, 598] on icon "C" at bounding box center [322, 602] width 23 height 23
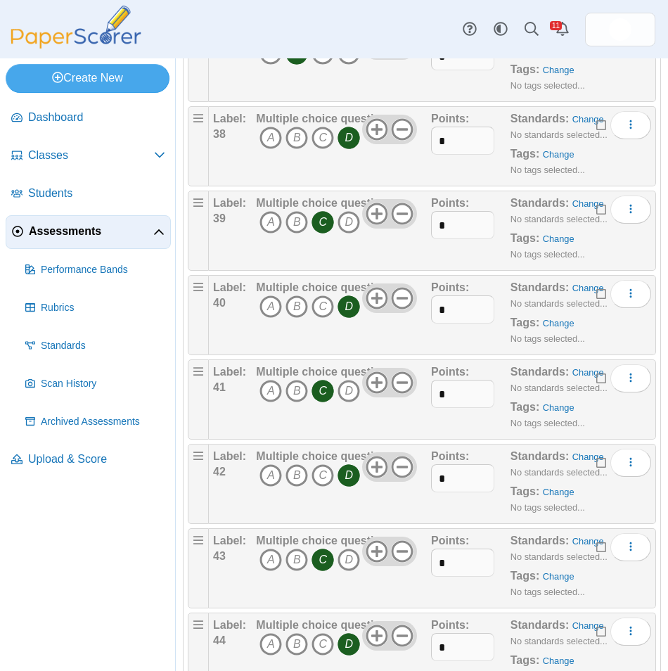
scroll to position [3305, 0]
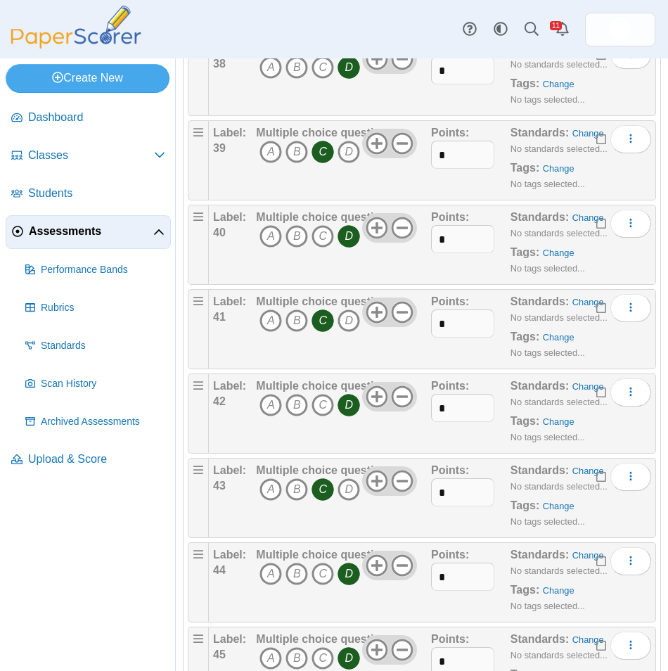
click at [347, 584] on icon "D" at bounding box center [349, 574] width 23 height 23
click at [272, 581] on icon "A" at bounding box center [270, 574] width 23 height 23
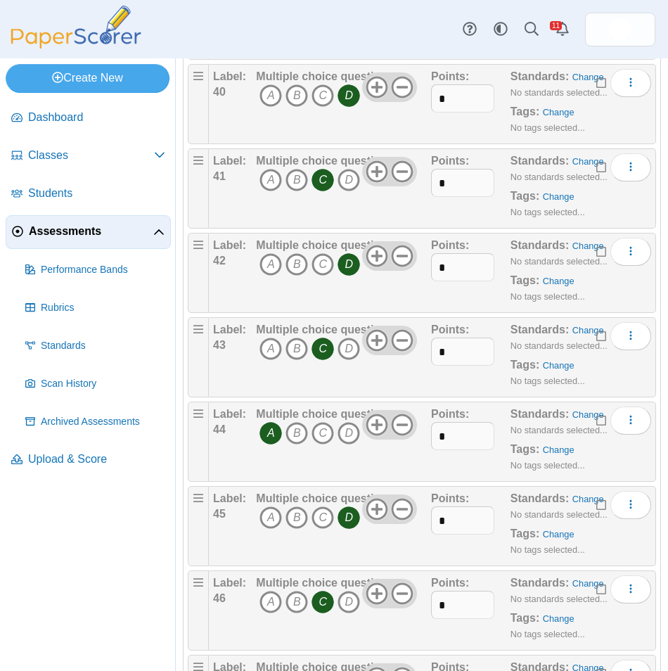
scroll to position [3516, 0]
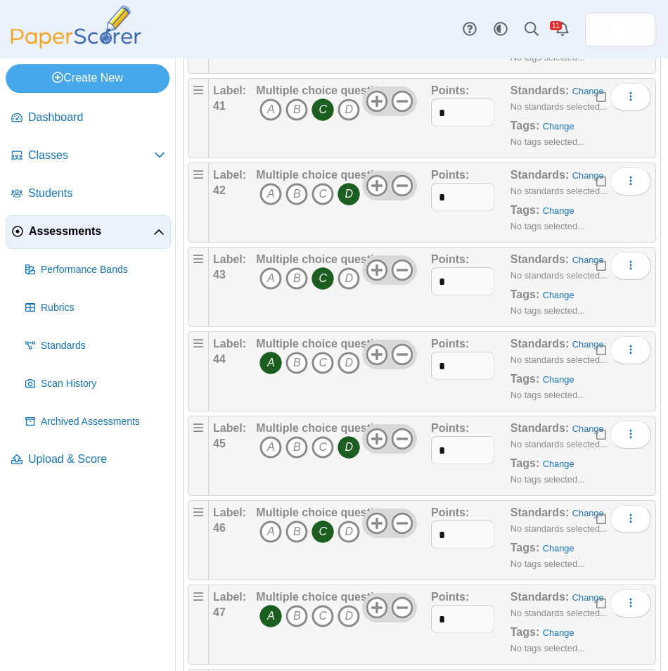
click at [264, 613] on icon "A" at bounding box center [270, 616] width 23 height 23
click at [296, 617] on icon "B" at bounding box center [296, 616] width 23 height 23
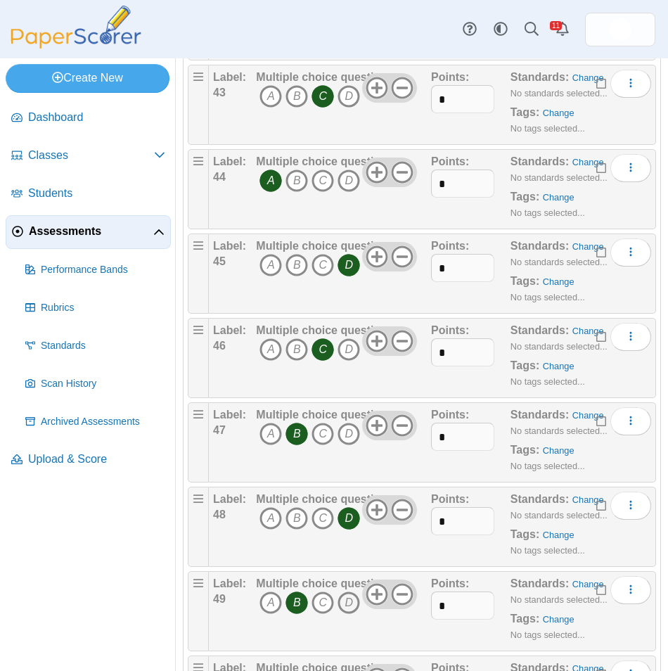
scroll to position [3727, 0]
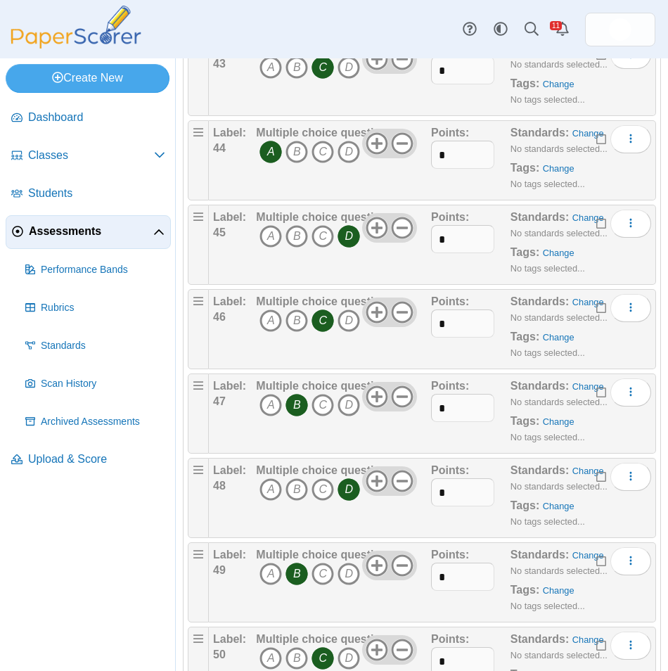
drag, startPoint x: 293, startPoint y: 579, endPoint x: 307, endPoint y: 578, distance: 14.1
click at [293, 579] on icon "B" at bounding box center [296, 574] width 23 height 23
click at [347, 580] on icon "D" at bounding box center [349, 574] width 23 height 23
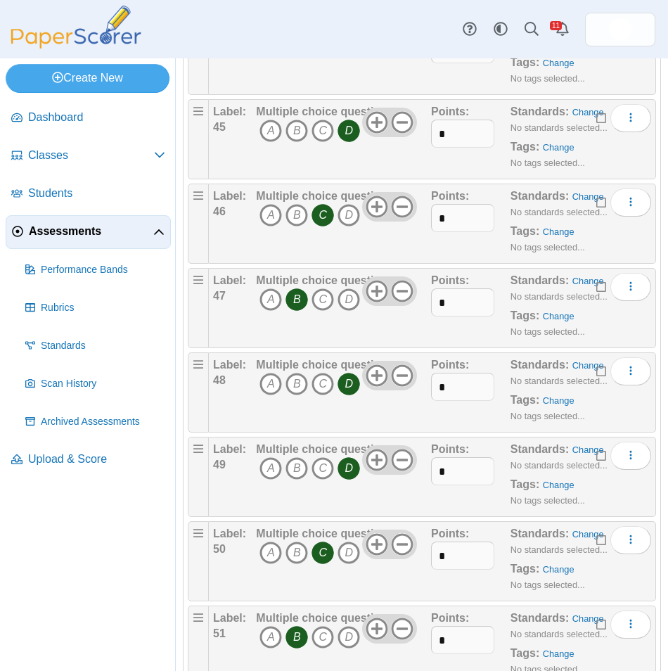
scroll to position [3867, 0]
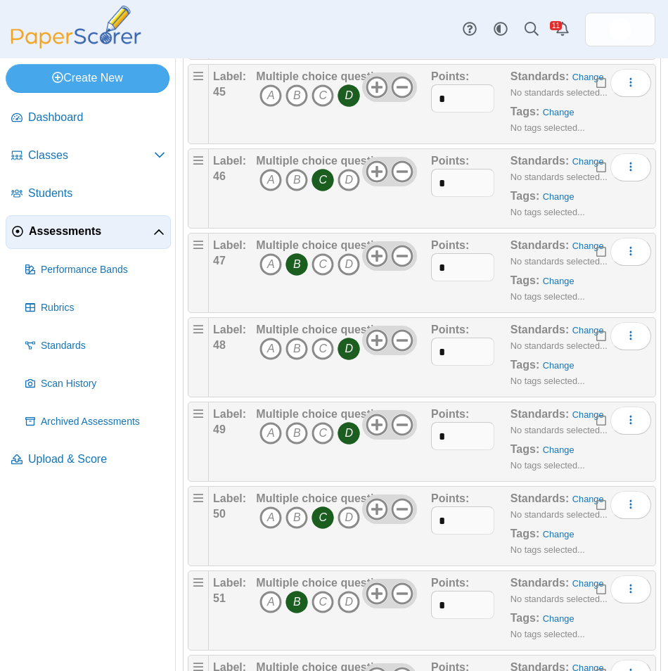
click at [321, 525] on icon "C" at bounding box center [322, 517] width 23 height 23
click at [273, 517] on icon "A" at bounding box center [270, 517] width 23 height 23
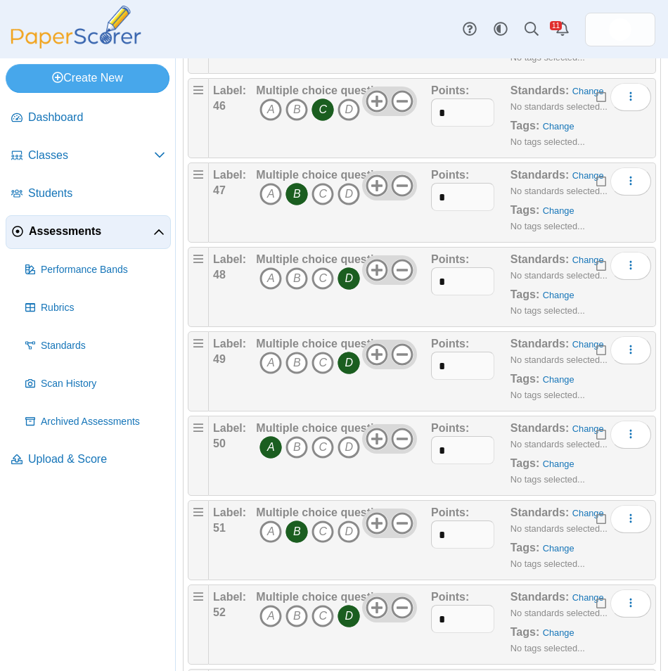
click at [296, 527] on icon "B" at bounding box center [296, 531] width 23 height 23
click at [269, 534] on icon "A" at bounding box center [270, 531] width 23 height 23
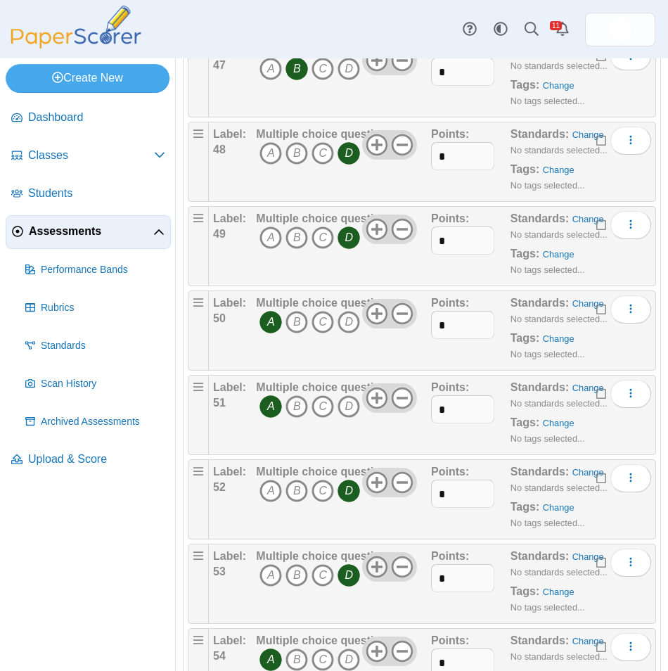
scroll to position [4078, 0]
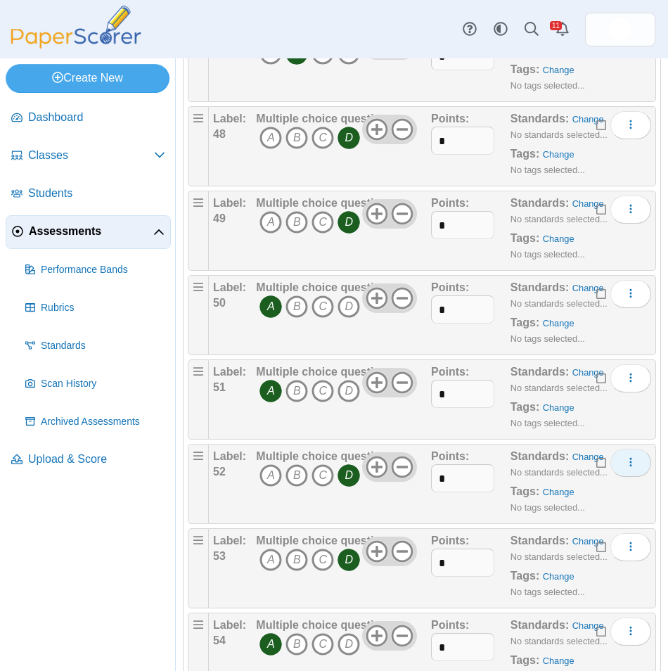
click at [625, 458] on icon "More options" at bounding box center [630, 461] width 11 height 11
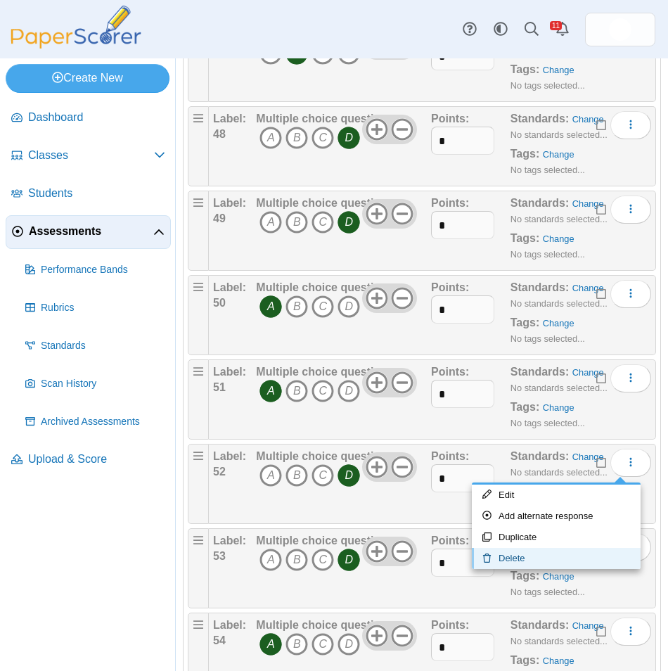
click at [608, 555] on link "Delete" at bounding box center [556, 558] width 169 height 21
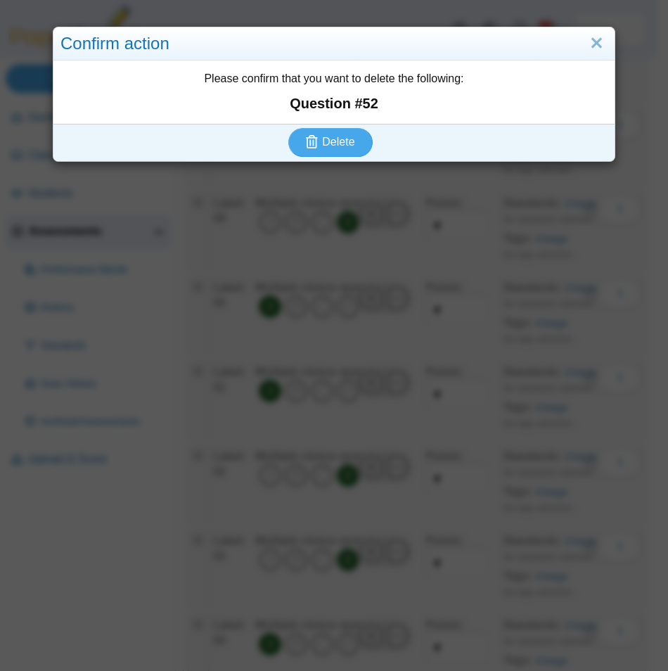
click at [320, 125] on div "Delete" at bounding box center [330, 142] width 554 height 37
click at [322, 143] on span "Delete" at bounding box center [338, 142] width 32 height 12
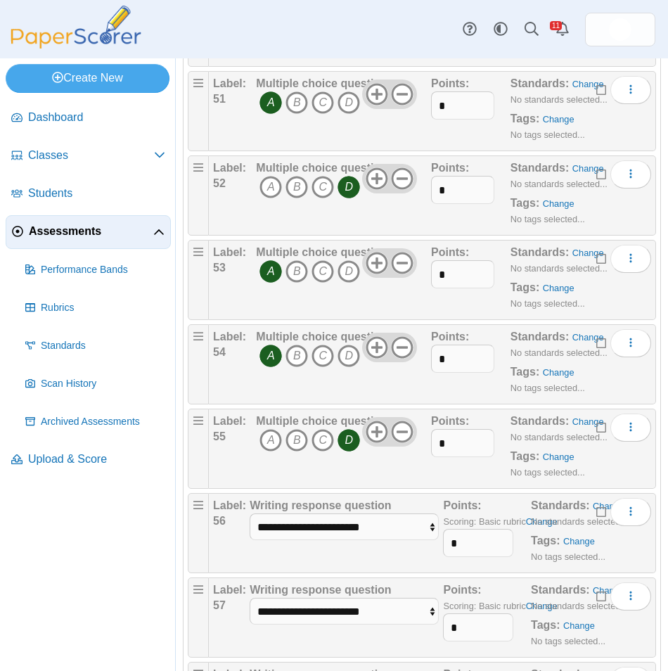
scroll to position [4470, 0]
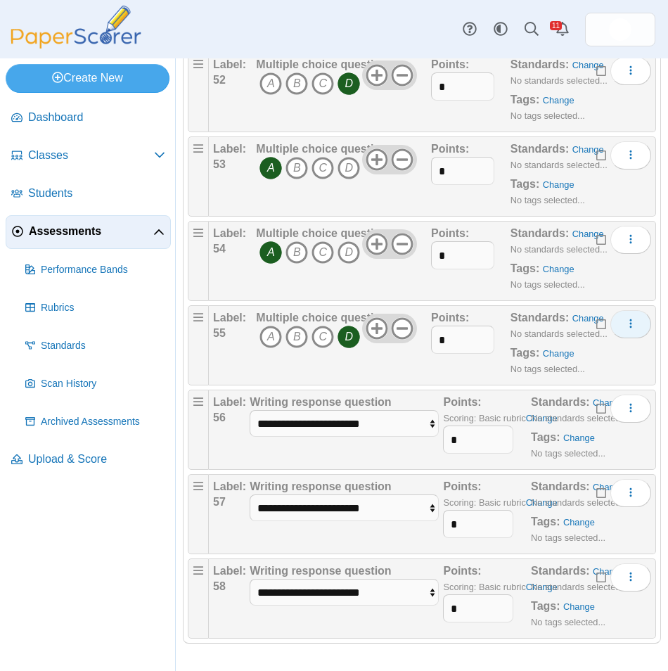
click at [625, 330] on span "More options" at bounding box center [630, 324] width 11 height 12
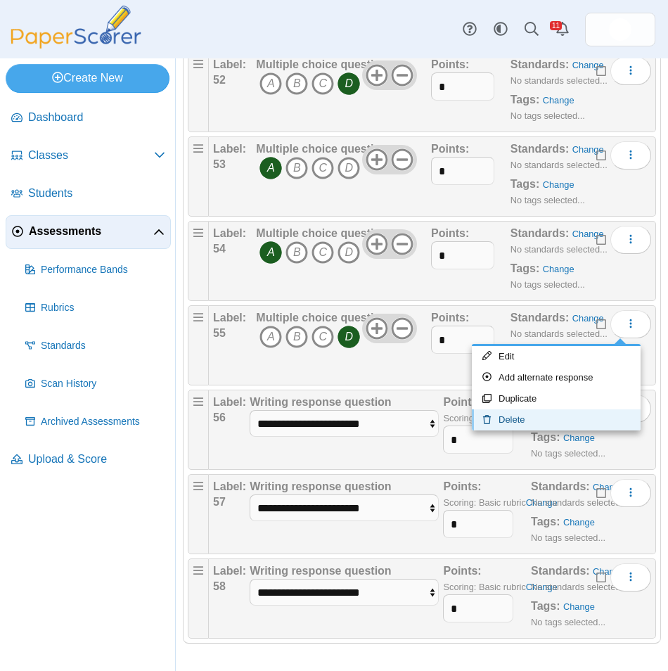
click at [584, 421] on link "Delete" at bounding box center [556, 419] width 169 height 21
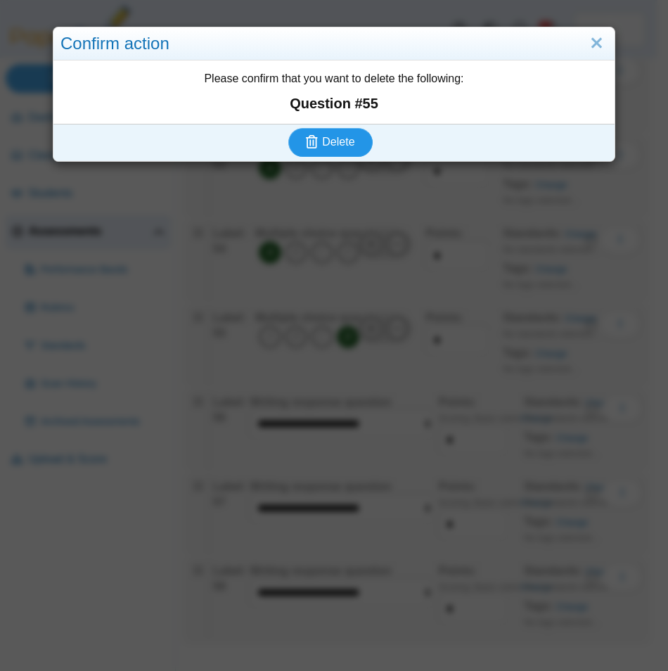
click at [322, 146] on span "Delete" at bounding box center [338, 142] width 32 height 12
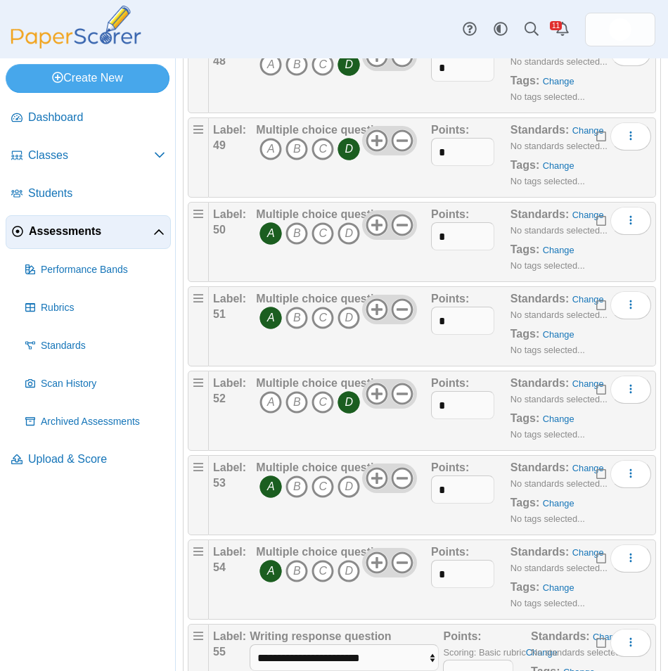
scroll to position [4359, 0]
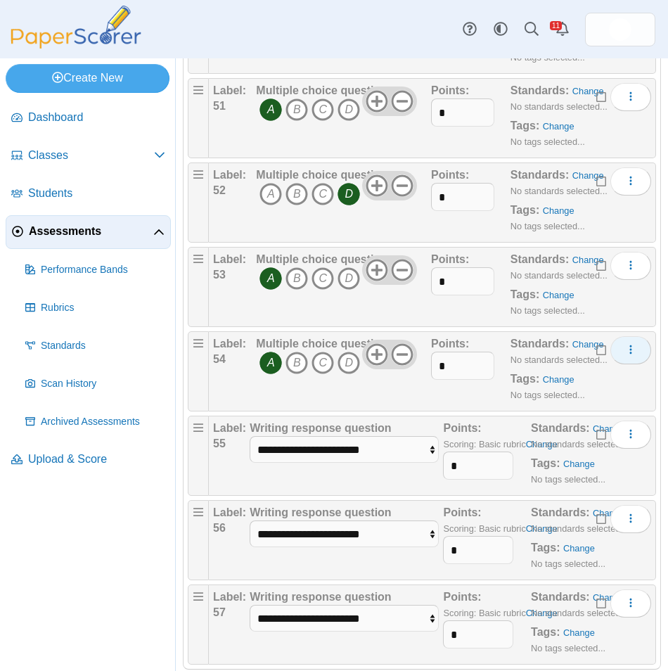
click at [625, 347] on icon "More options" at bounding box center [630, 349] width 11 height 11
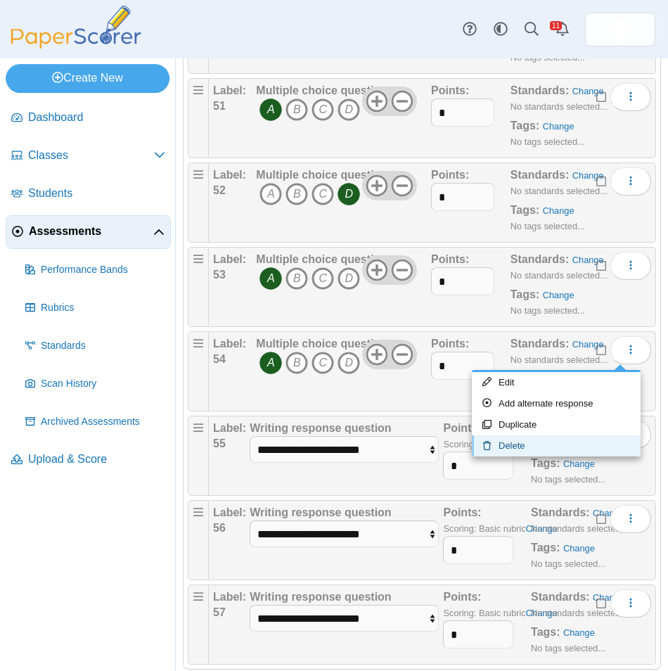
click at [547, 437] on link "Delete" at bounding box center [556, 445] width 169 height 21
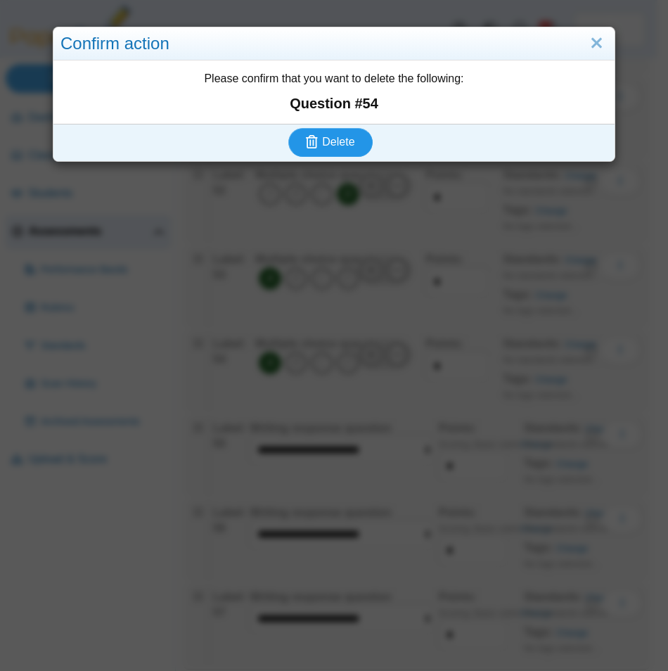
click at [338, 151] on button "Delete" at bounding box center [330, 142] width 84 height 28
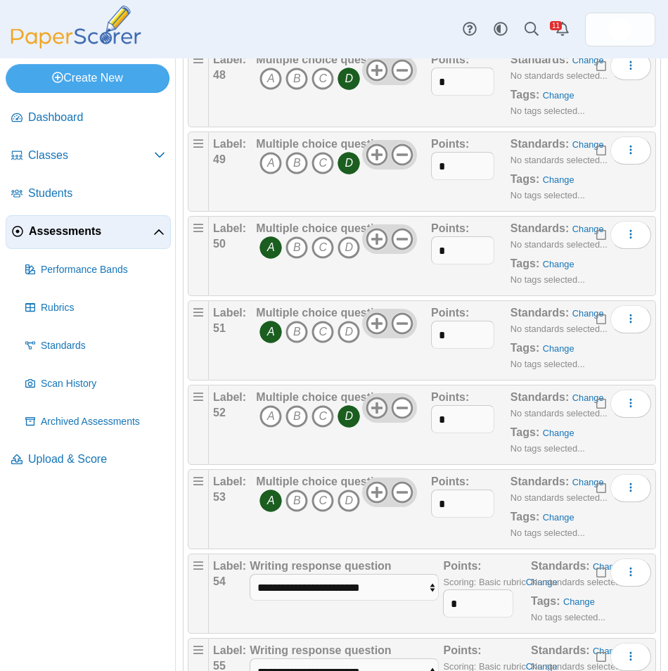
scroll to position [4301, 0]
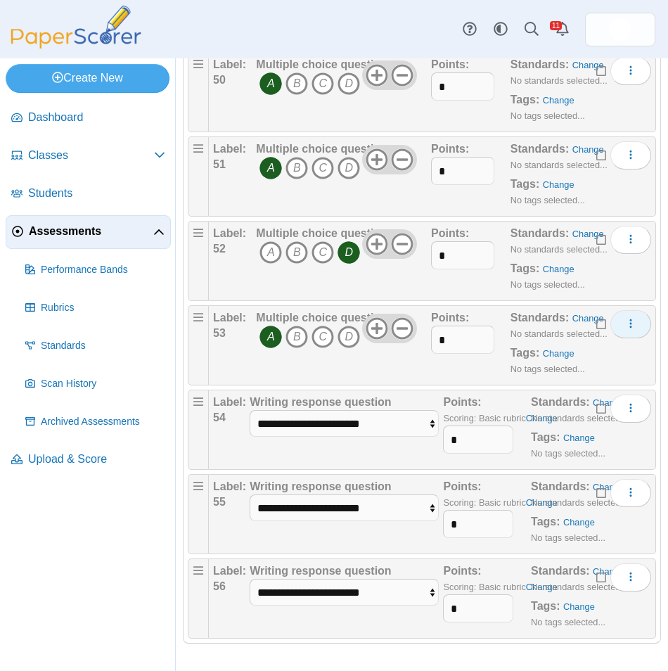
click at [628, 326] on button "More options" at bounding box center [630, 324] width 41 height 28
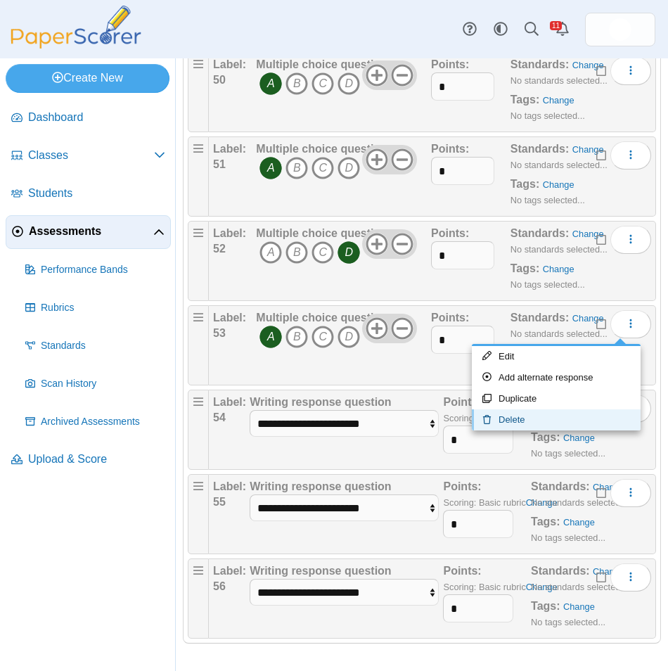
click at [581, 413] on link "Delete" at bounding box center [556, 419] width 169 height 21
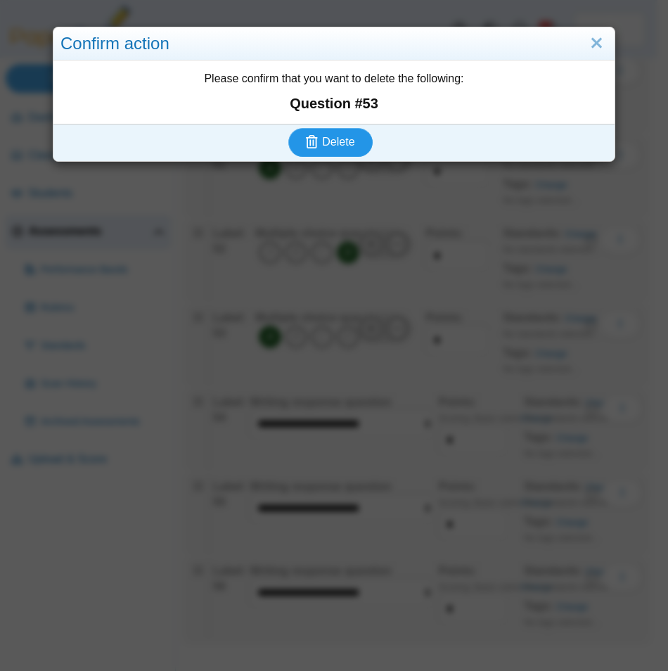
click at [341, 148] on span "Delete" at bounding box center [338, 142] width 32 height 12
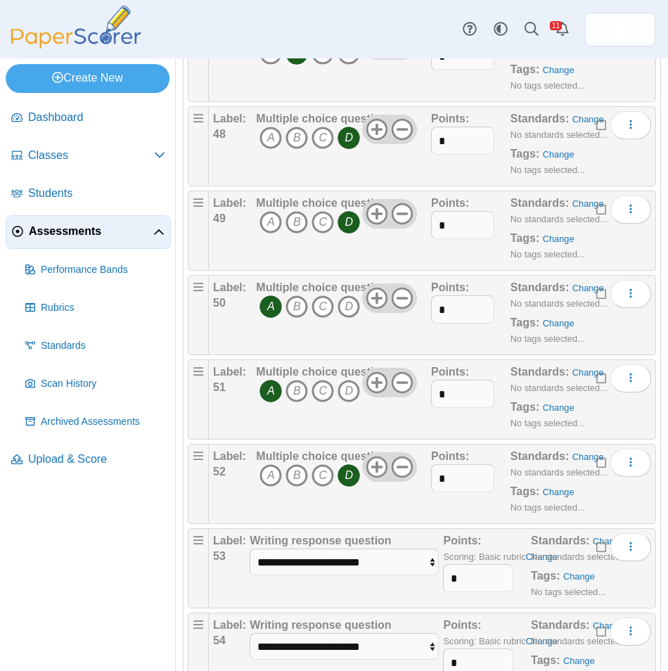
scroll to position [4217, 0]
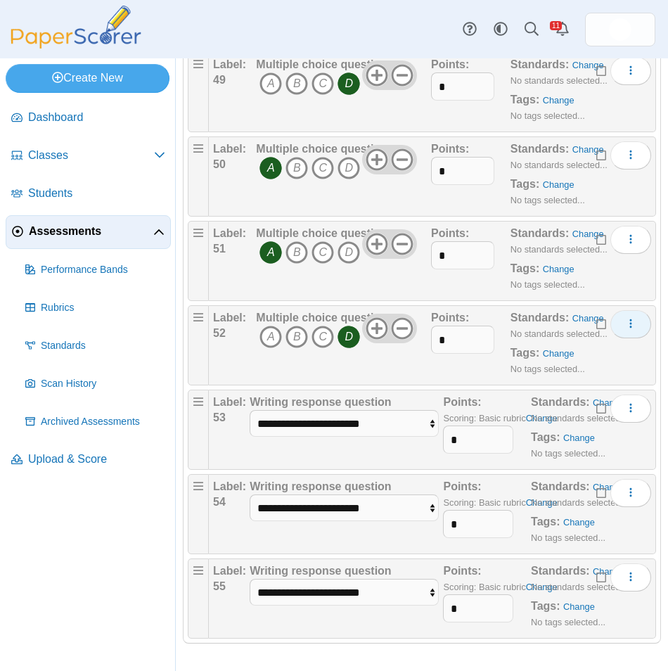
click at [625, 326] on icon "More options" at bounding box center [630, 323] width 11 height 11
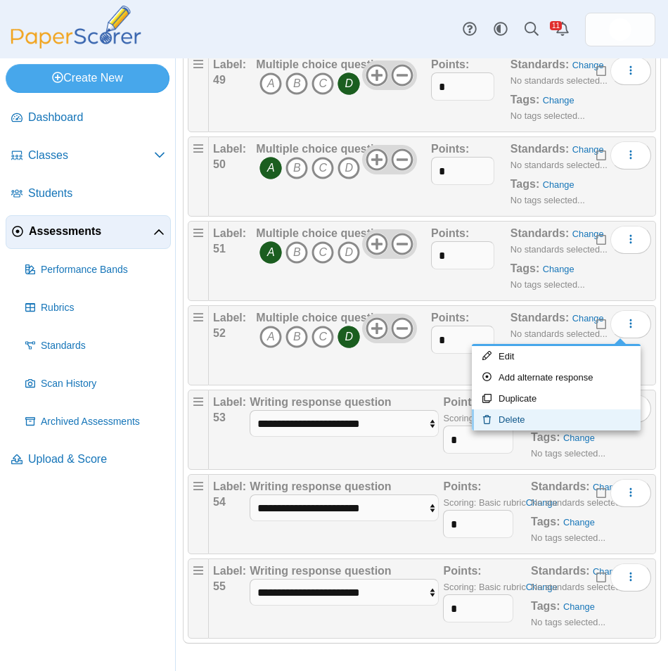
click at [595, 417] on link "Delete" at bounding box center [556, 419] width 169 height 21
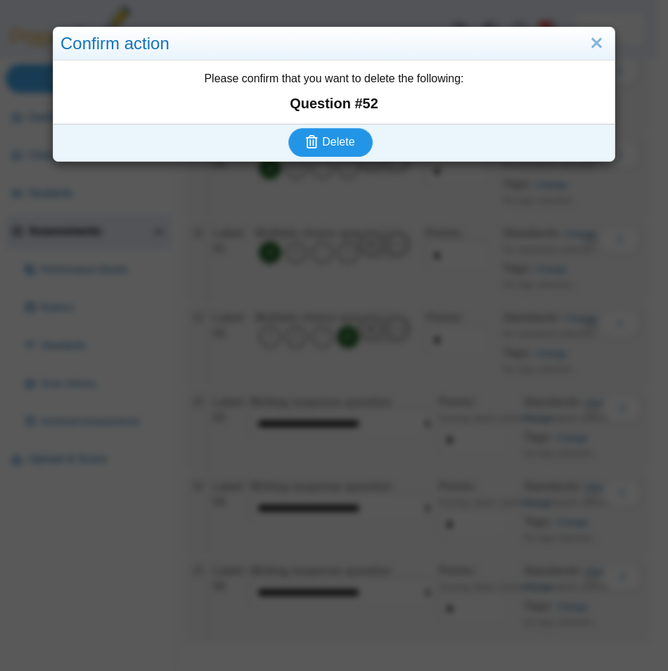
click at [344, 136] on span "Delete" at bounding box center [338, 142] width 32 height 12
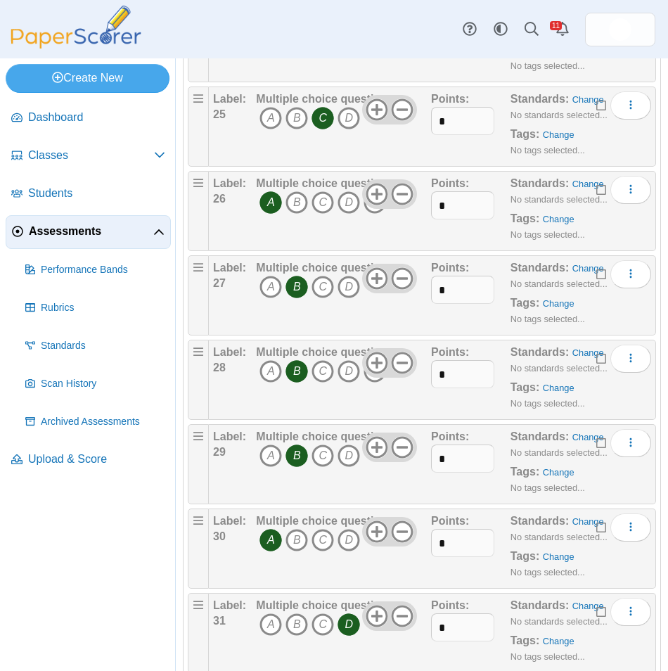
scroll to position [2250, 0]
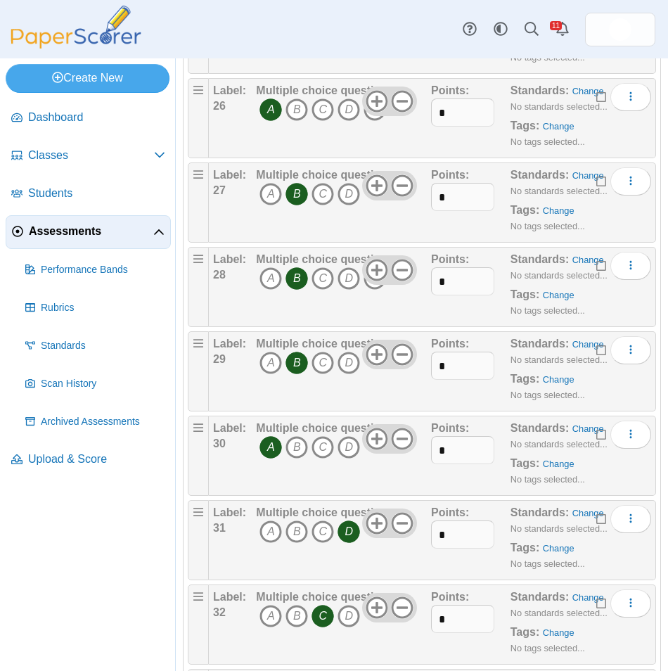
click at [98, 233] on span "Assessments" at bounding box center [91, 231] width 124 height 15
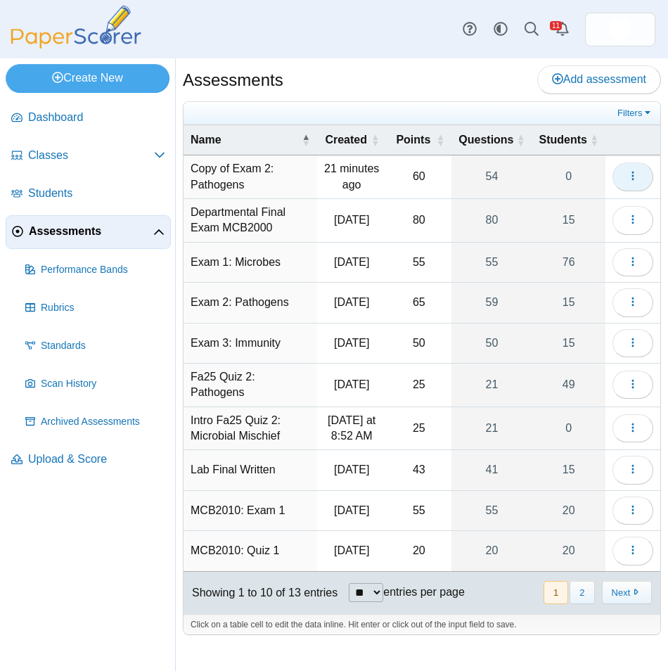
click at [628, 184] on button "button" at bounding box center [632, 176] width 41 height 28
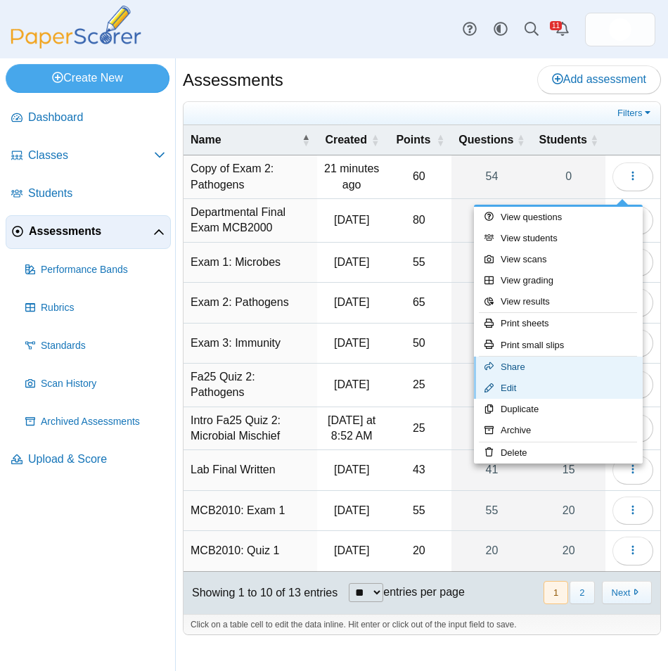
drag, startPoint x: 547, startPoint y: 380, endPoint x: 543, endPoint y: 373, distance: 7.6
click at [546, 378] on link "Edit" at bounding box center [558, 388] width 169 height 21
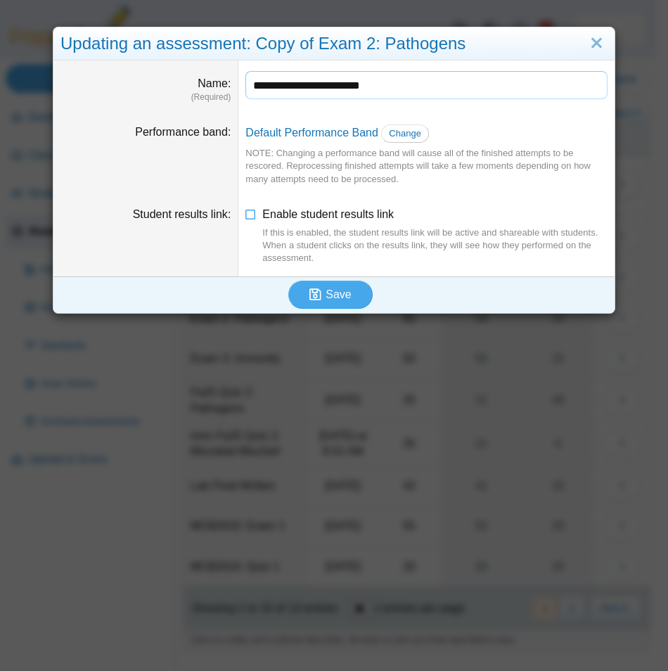
drag, startPoint x: 288, startPoint y: 86, endPoint x: 178, endPoint y: 66, distance: 112.3
click at [178, 66] on dl "**********" at bounding box center [333, 86] width 561 height 53
type input "**********"
click at [338, 297] on span "Save" at bounding box center [338, 294] width 25 height 12
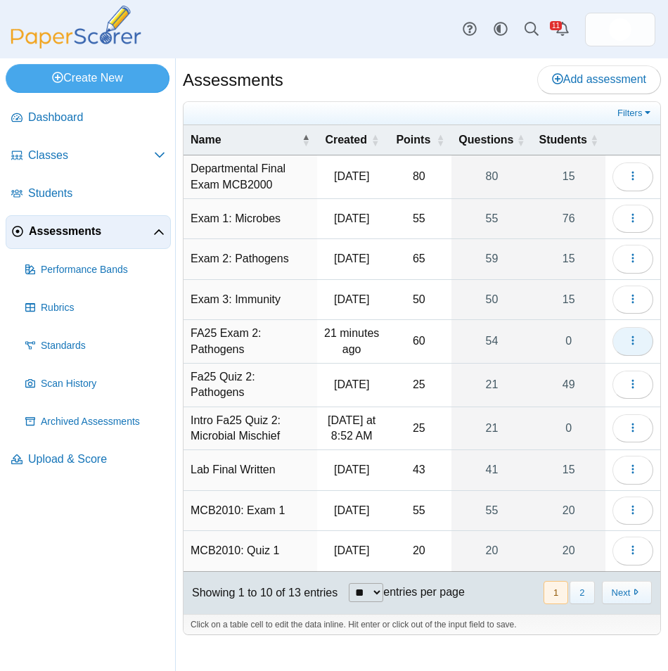
click at [627, 346] on icon "button" at bounding box center [632, 340] width 11 height 11
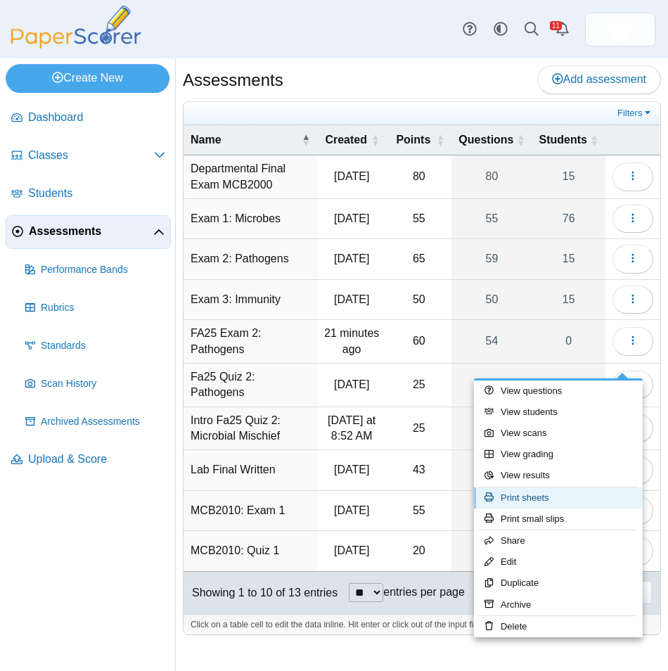
click at [559, 499] on link "Print sheets" at bounding box center [558, 497] width 169 height 21
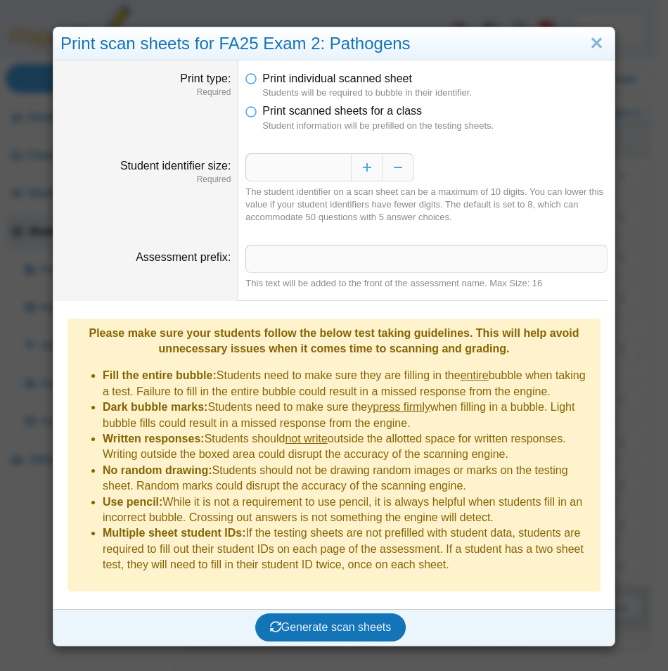
click at [257, 100] on ul "Print individual scanned sheet Students will be required to bubble in their ide…" at bounding box center [426, 101] width 362 height 61
click at [262, 113] on span "Print scanned sheets for a class" at bounding box center [342, 111] width 160 height 12
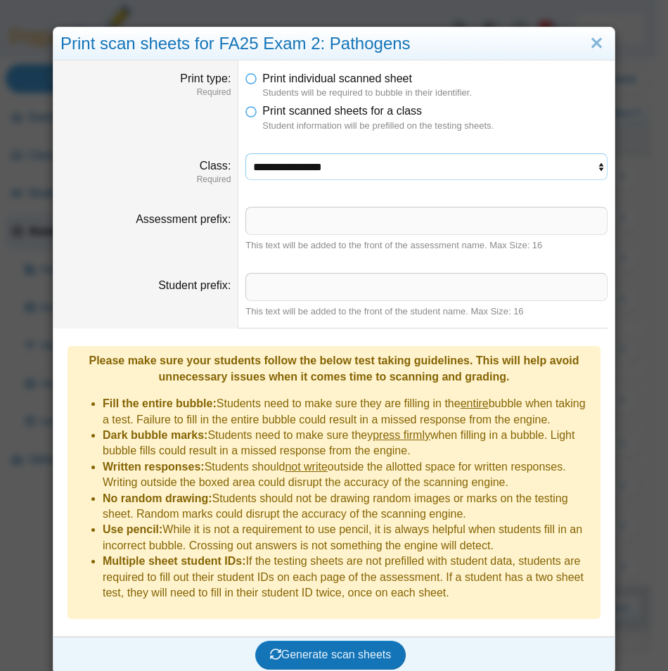
click at [352, 171] on select "**********" at bounding box center [426, 166] width 362 height 27
select select "**********"
click at [245, 153] on select "**********" at bounding box center [426, 166] width 362 height 27
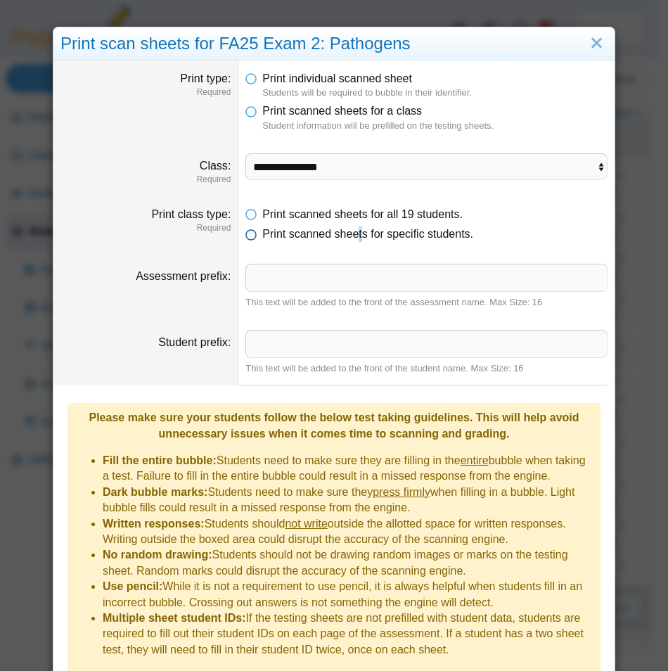
click at [355, 237] on span "Print scanned sheets for specific students." at bounding box center [367, 234] width 211 height 12
drag, startPoint x: 355, startPoint y: 237, endPoint x: 268, endPoint y: 238, distance: 87.2
click at [272, 238] on span "Print scanned sheets for specific students." at bounding box center [367, 234] width 211 height 12
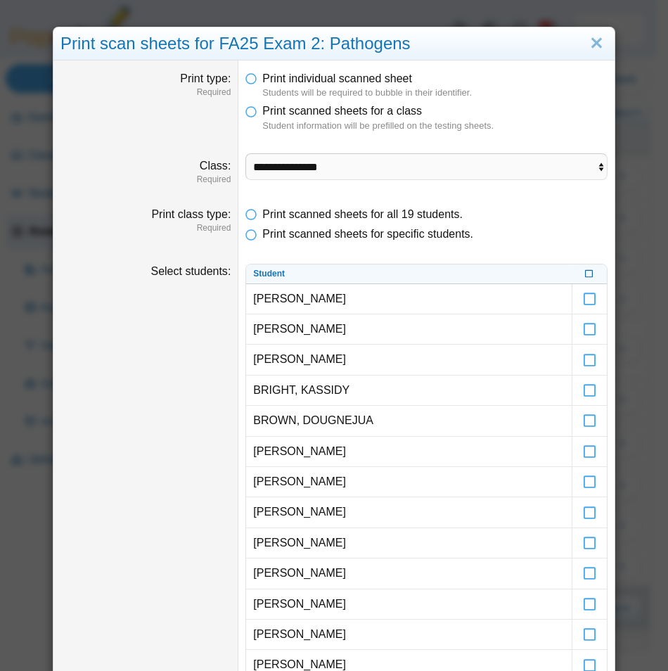
click at [585, 275] on icon at bounding box center [589, 273] width 8 height 8
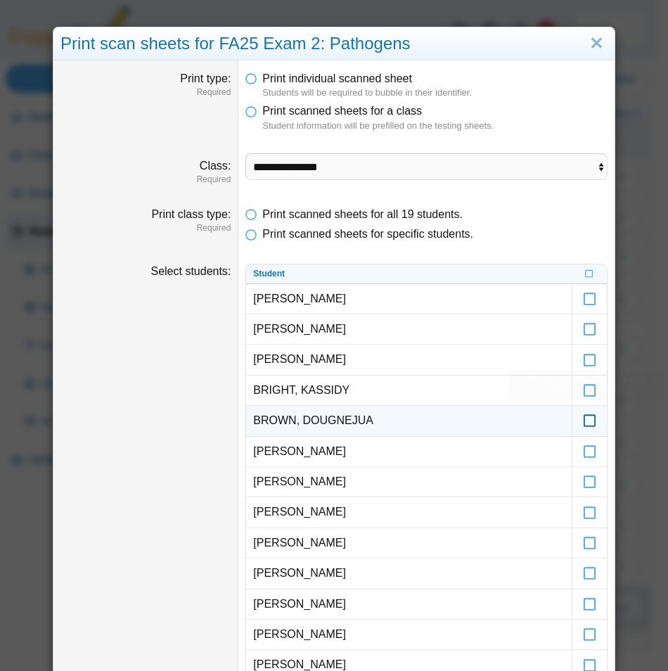
click at [583, 420] on icon at bounding box center [590, 414] width 14 height 13
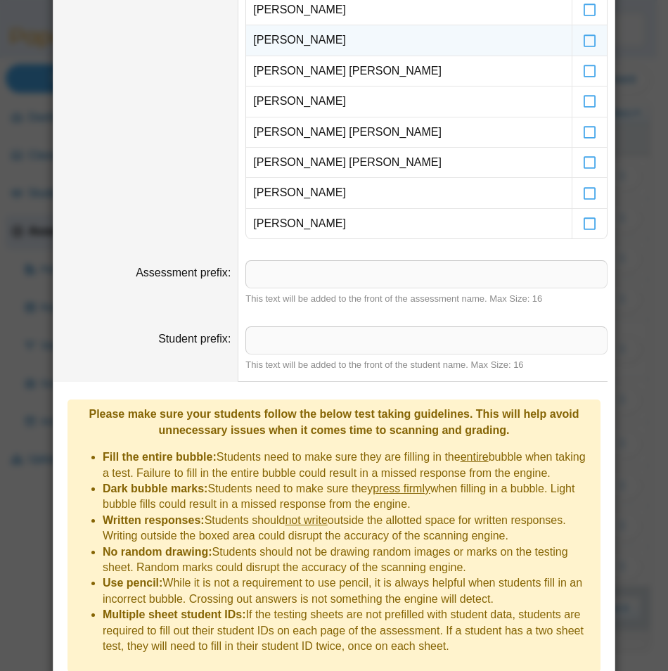
scroll to position [666, 0]
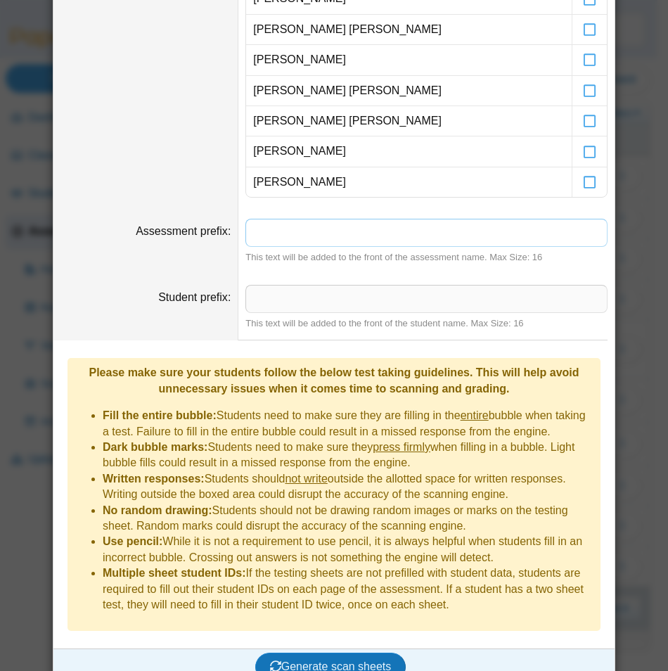
click at [350, 243] on input "Assessment prefix" at bounding box center [426, 233] width 362 height 28
drag, startPoint x: 347, startPoint y: 228, endPoint x: 326, endPoint y: 229, distance: 21.8
click at [323, 229] on input "**********" at bounding box center [426, 233] width 362 height 28
type input "**********"
drag, startPoint x: 363, startPoint y: 230, endPoint x: 246, endPoint y: 229, distance: 116.7
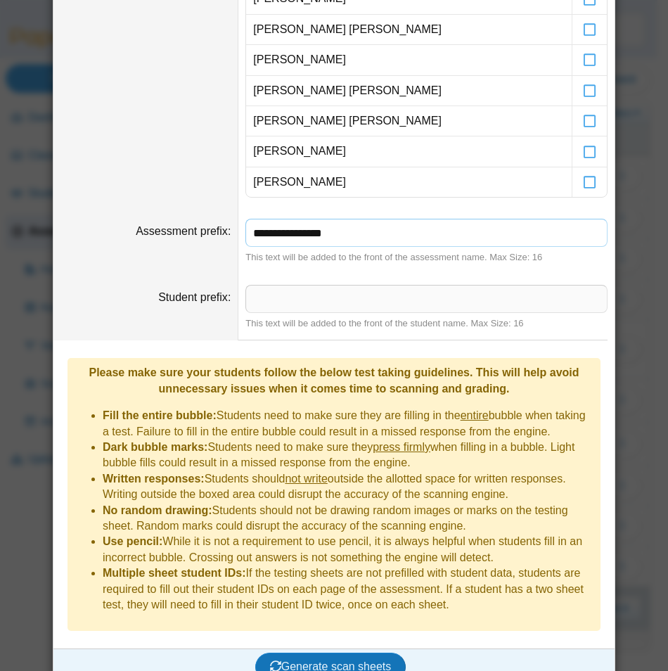
click at [246, 229] on input "**********" at bounding box center [426, 233] width 362 height 28
type input "**********"
click at [347, 295] on input "Student prefix" at bounding box center [426, 299] width 362 height 28
type input "***"
click at [461, 275] on dd "*** This text will be added to the front of the student name. Max Size: 16" at bounding box center [426, 307] width 376 height 66
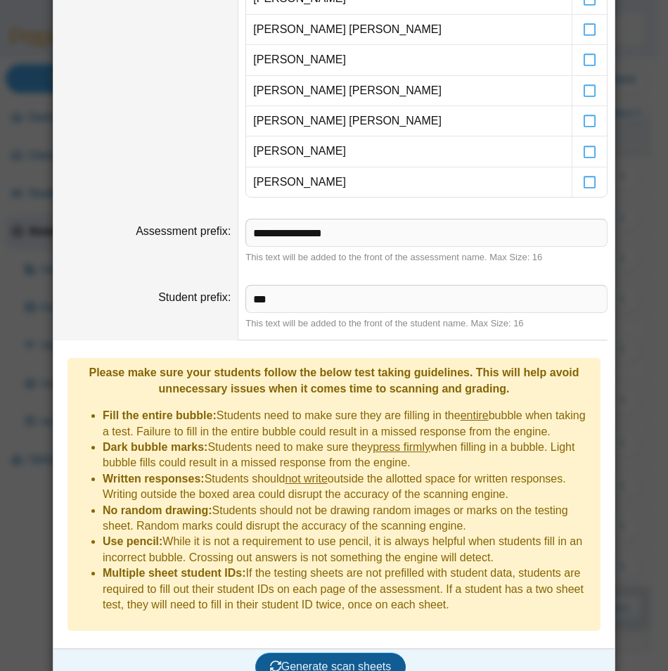
click at [339, 660] on span "Generate scan sheets" at bounding box center [331, 666] width 122 height 12
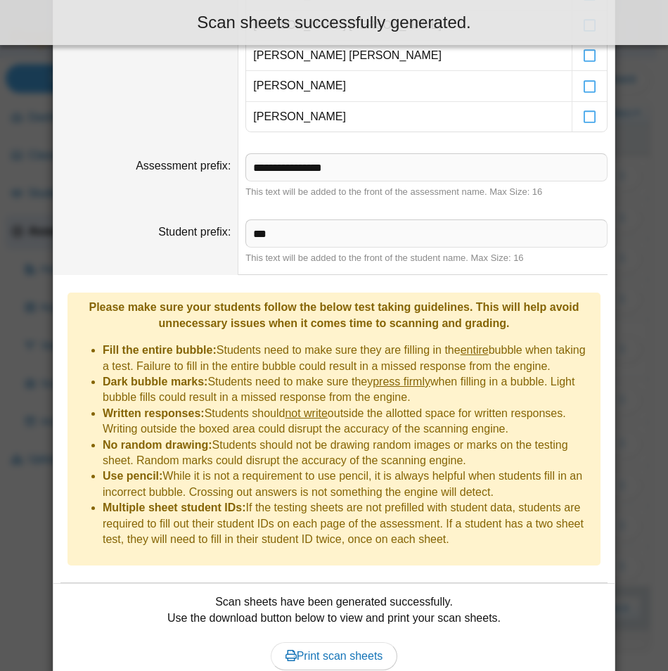
scroll to position [734, 0]
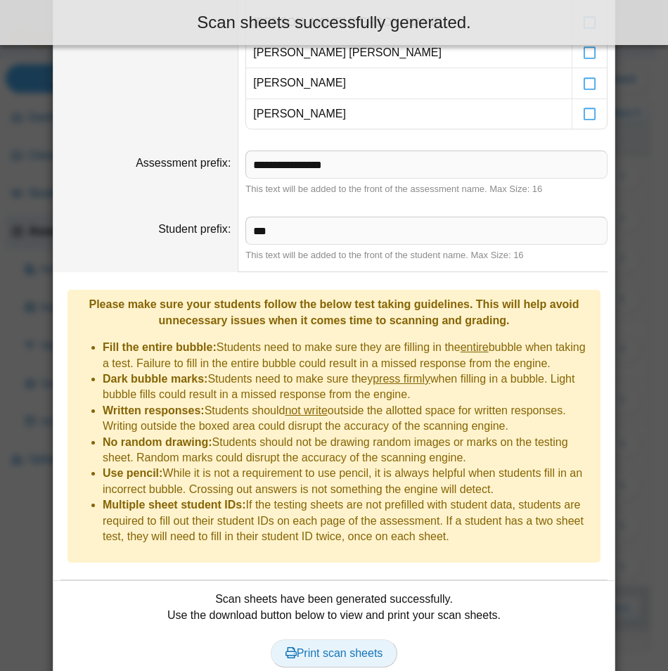
click at [345, 642] on link "Print scan sheets" at bounding box center [334, 653] width 127 height 28
